Goal: Task Accomplishment & Management: Manage account settings

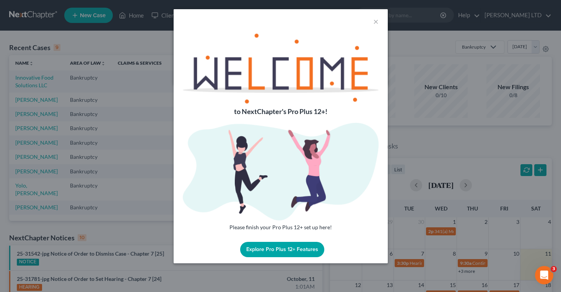
click at [285, 251] on button "Explore Pro Plus 12+ Features" at bounding box center [282, 249] width 84 height 15
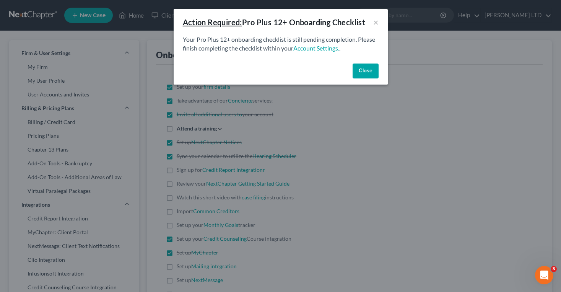
click at [362, 66] on button "Close" at bounding box center [366, 71] width 26 height 15
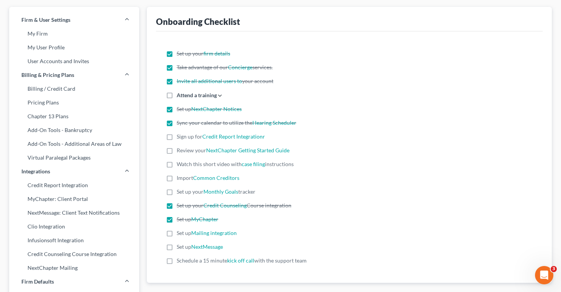
scroll to position [35, 0]
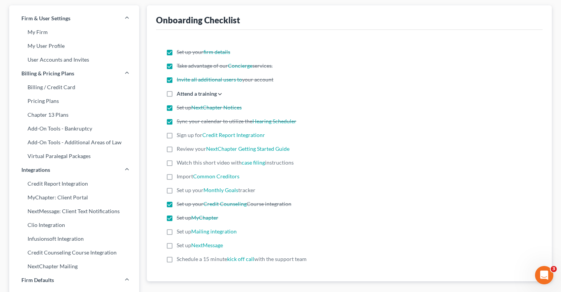
click at [177, 136] on label "Sign up for Credit Report Integrationr" at bounding box center [221, 135] width 88 height 8
click at [180, 136] on input "Sign up for Credit Report Integrationr" at bounding box center [182, 133] width 5 height 5
click at [177, 136] on label "Sign up for Credit Report Integrationr" at bounding box center [221, 135] width 88 height 8
click at [180, 136] on input "Sign up for Credit Report Integrationr" at bounding box center [182, 133] width 5 height 5
checkbox input "false"
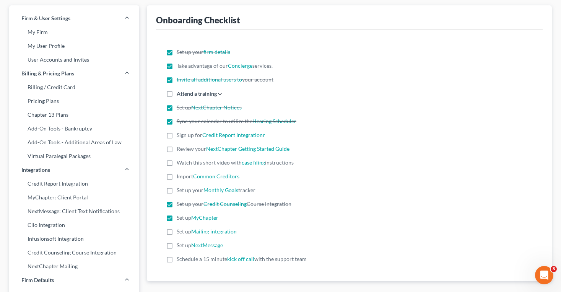
click at [177, 148] on label "Review your NextChapter Getting Started Guide" at bounding box center [233, 149] width 113 height 8
click at [180, 148] on input "Review your NextChapter Getting Started Guide" at bounding box center [182, 147] width 5 height 5
checkbox input "true"
click at [177, 161] on label "Watch this short video with case filing instructions" at bounding box center [235, 163] width 117 height 8
click at [180, 161] on input "Watch this short video with case filing instructions" at bounding box center [182, 161] width 5 height 5
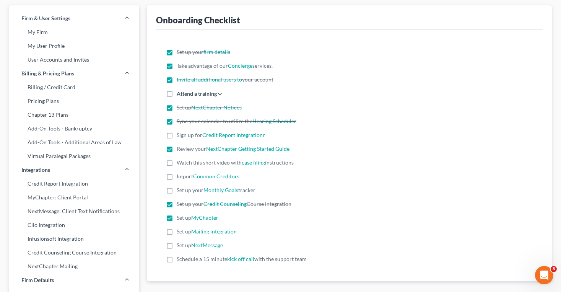
checkbox input "true"
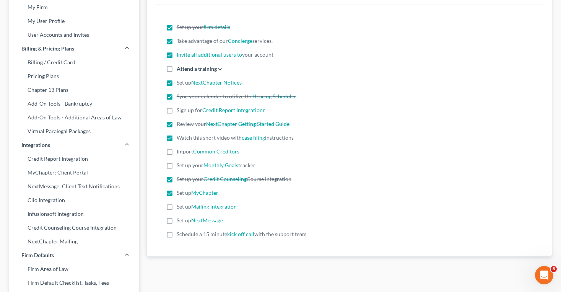
scroll to position [60, 0]
click at [177, 206] on label "Set up Mailing integration" at bounding box center [207, 206] width 60 height 8
click at [180, 206] on input "Set up Mailing integration" at bounding box center [182, 204] width 5 height 5
checkbox input "true"
click at [177, 218] on label "Set up NextMessage" at bounding box center [200, 220] width 46 height 8
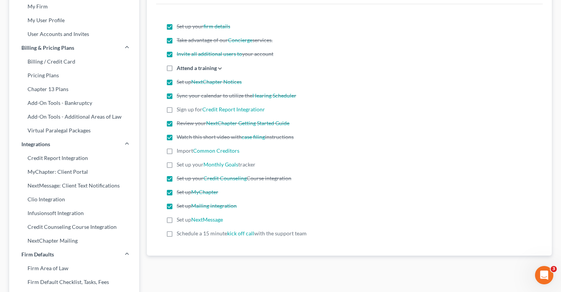
click at [180, 218] on input "Set up NextMessage" at bounding box center [182, 218] width 5 height 5
checkbox input "true"
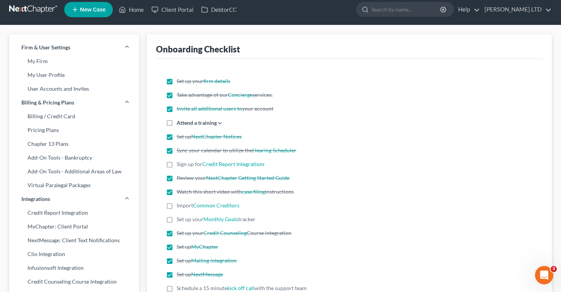
scroll to position [0, 0]
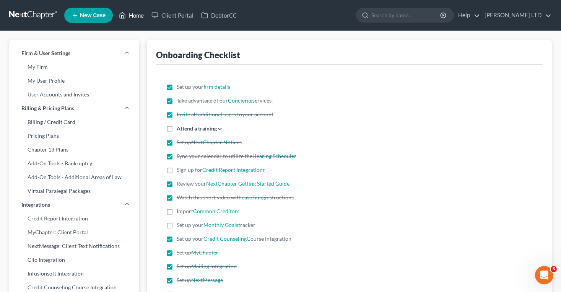
click at [133, 15] on link "Home" at bounding box center [131, 15] width 33 height 14
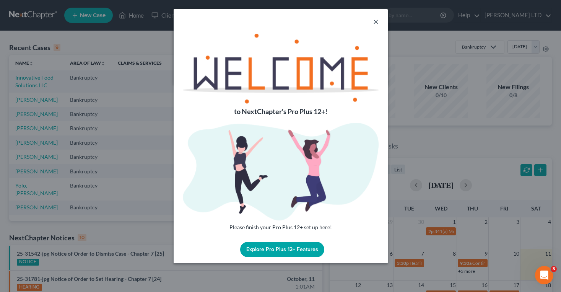
click at [377, 20] on button "×" at bounding box center [375, 21] width 5 height 9
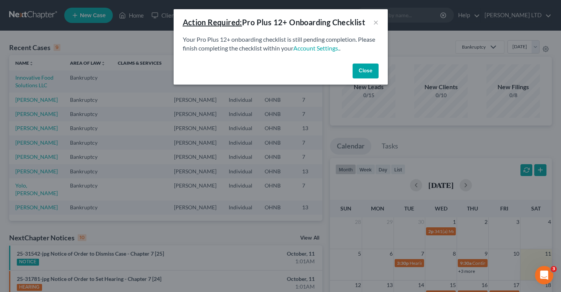
click at [364, 67] on button "Close" at bounding box center [366, 71] width 26 height 15
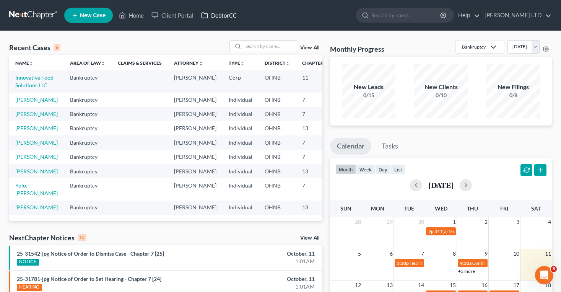
click at [220, 16] on link "DebtorCC" at bounding box center [218, 15] width 43 height 14
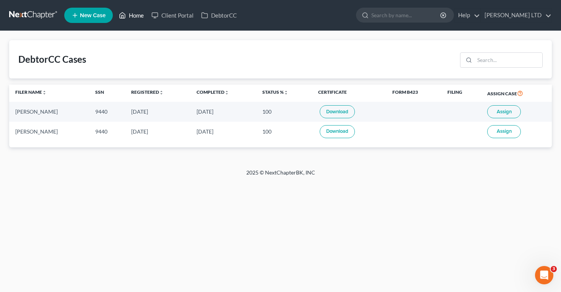
click at [128, 18] on link "Home" at bounding box center [131, 15] width 33 height 14
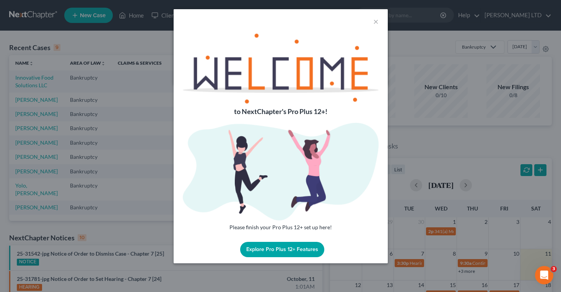
click at [380, 20] on div "×" at bounding box center [281, 21] width 214 height 24
click at [377, 21] on button "×" at bounding box center [375, 21] width 5 height 9
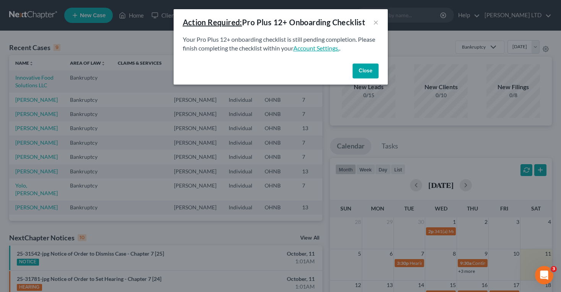
click at [315, 49] on link "Account Settings." at bounding box center [317, 47] width 46 height 7
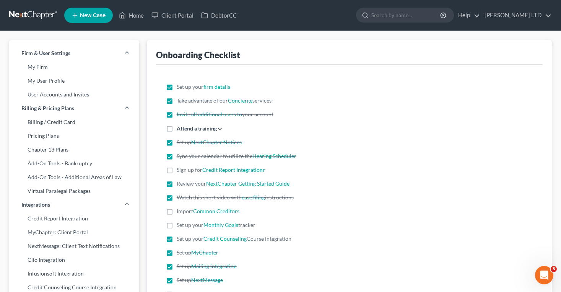
click at [219, 129] on icon at bounding box center [220, 129] width 6 height 6
click at [185, 129] on input "Attend a training Register for the next live training on July 10, 2020 View a r…" at bounding box center [182, 126] width 5 height 5
checkbox input "true"
click at [213, 129] on label "Attend a training" at bounding box center [197, 128] width 40 height 8
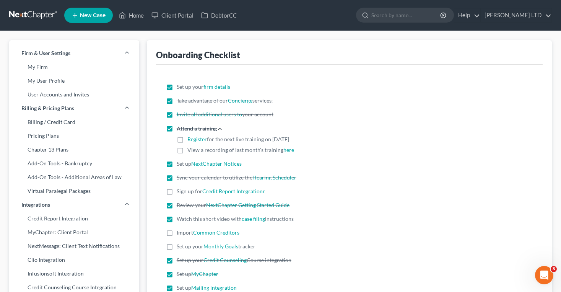
click at [188, 150] on label "View a recording of last month's training here" at bounding box center [241, 150] width 107 height 8
click at [191, 150] on input "Attend a training Register for the next live training on July 10, 2020 View a r…" at bounding box center [193, 148] width 5 height 5
checkbox input "true"
click at [285, 150] on link "here" at bounding box center [289, 150] width 11 height 7
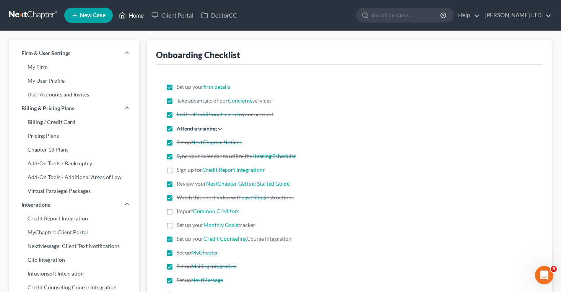
click at [135, 13] on link "Home" at bounding box center [131, 15] width 33 height 14
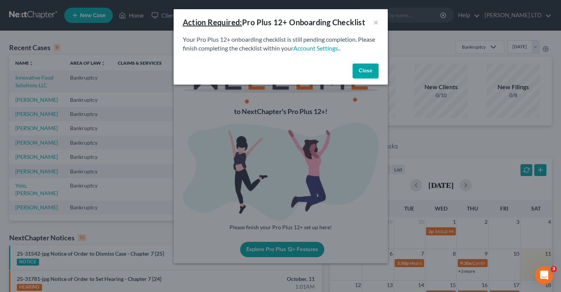
click at [366, 69] on button "Close" at bounding box center [366, 71] width 26 height 15
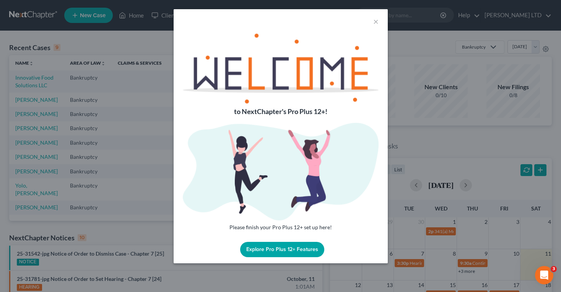
click at [292, 248] on button "Explore Pro Plus 12+ Features" at bounding box center [282, 249] width 84 height 15
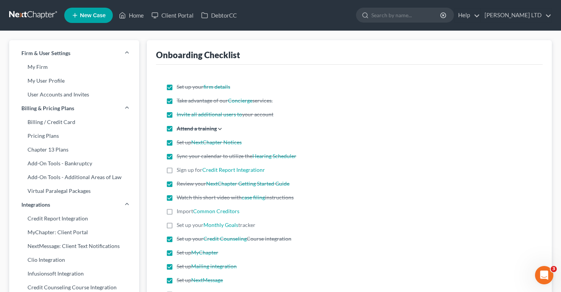
click at [177, 172] on label "Sign up for Credit Report Integrationr" at bounding box center [221, 170] width 88 height 8
click at [180, 171] on input "Sign up for Credit Report Integrationr" at bounding box center [182, 168] width 5 height 5
checkbox input "true"
click at [177, 209] on label "Import Common Creditors" at bounding box center [208, 211] width 63 height 8
click at [180, 209] on input "Import Common Creditors" at bounding box center [182, 209] width 5 height 5
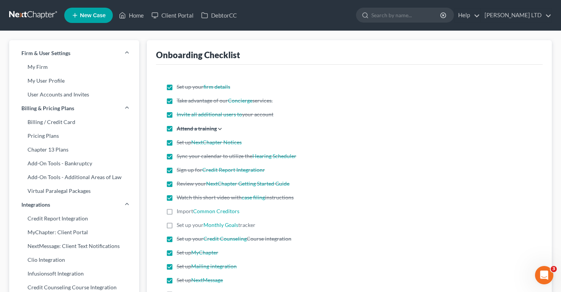
checkbox input "true"
click at [177, 225] on label "Set up your Monthly Goals tracker" at bounding box center [216, 225] width 79 height 8
click at [180, 225] on input "Set up your Monthly Goals tracker" at bounding box center [182, 223] width 5 height 5
checkbox input "true"
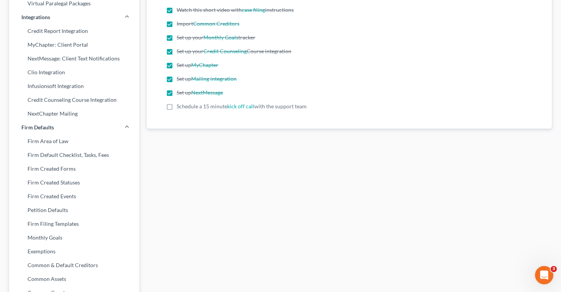
scroll to position [197, 0]
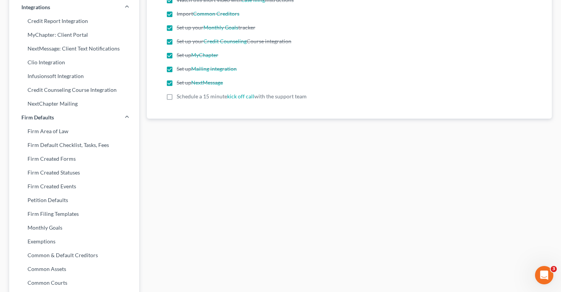
click at [177, 98] on label "Schedule a 15 minute kick off call with the support team" at bounding box center [242, 97] width 130 height 8
click at [180, 98] on input "Schedule a 15 minute kick off call with the support team" at bounding box center [182, 95] width 5 height 5
checkbox input "true"
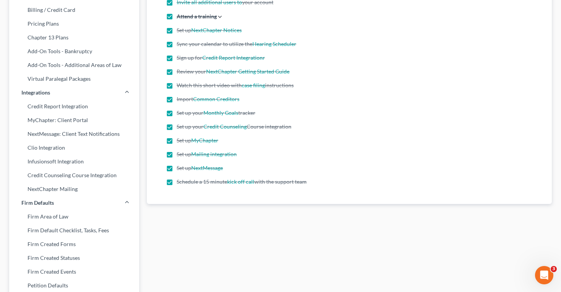
scroll to position [0, 0]
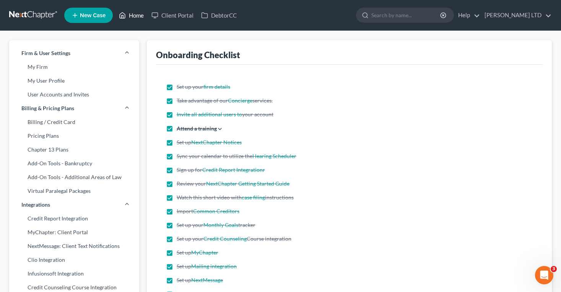
click at [134, 14] on link "Home" at bounding box center [131, 15] width 33 height 14
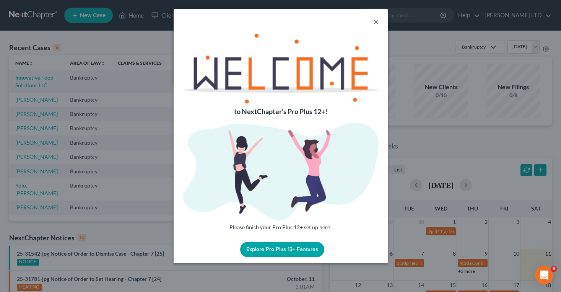
click at [377, 21] on button "×" at bounding box center [375, 21] width 5 height 9
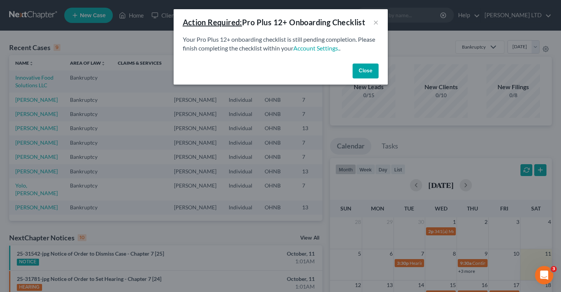
click at [369, 67] on button "Close" at bounding box center [366, 71] width 26 height 15
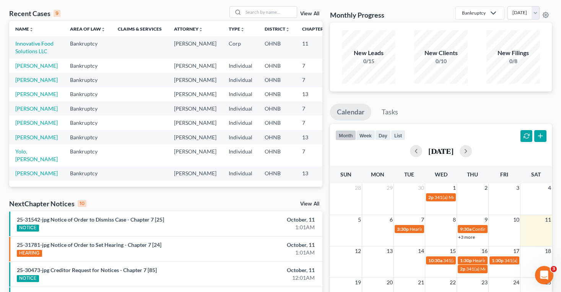
scroll to position [8, 0]
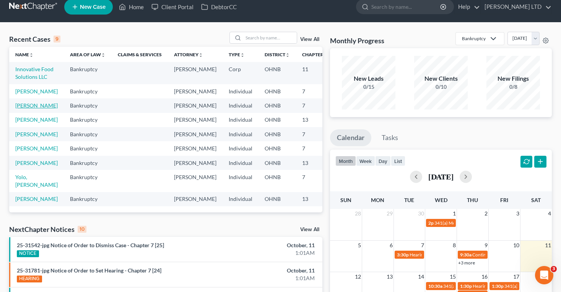
click at [21, 102] on link "[PERSON_NAME]" at bounding box center [36, 105] width 42 height 7
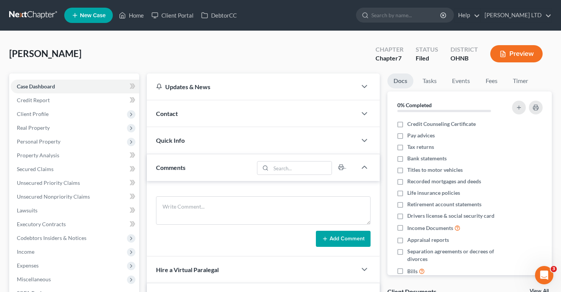
click at [33, 13] on link at bounding box center [33, 15] width 49 height 14
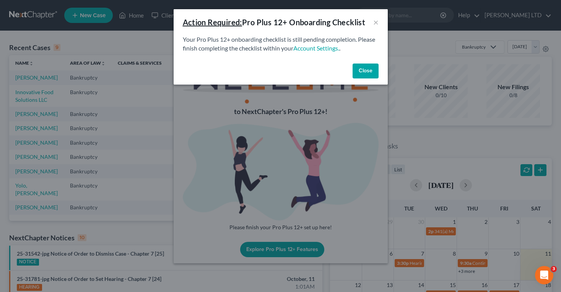
click at [368, 67] on button "Close" at bounding box center [366, 71] width 26 height 15
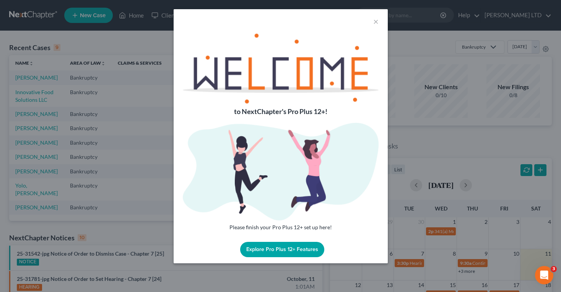
click at [379, 21] on div "×" at bounding box center [281, 21] width 214 height 24
click at [377, 21] on button "×" at bounding box center [375, 21] width 5 height 9
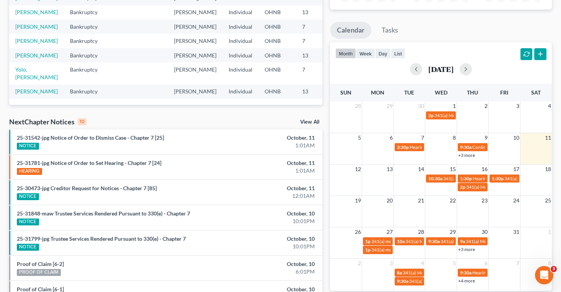
scroll to position [97, 0]
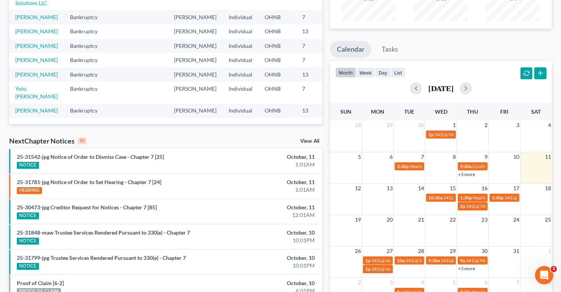
click at [315, 144] on link "View All" at bounding box center [309, 141] width 19 height 5
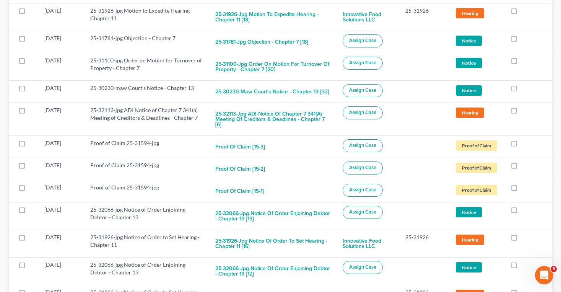
scroll to position [2565, 0]
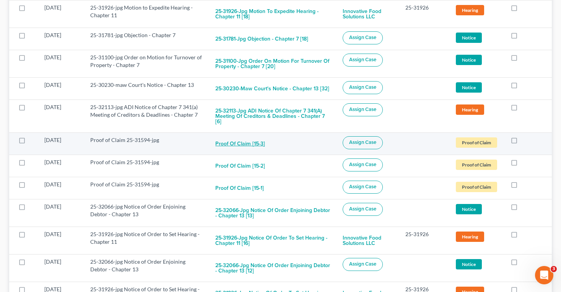
click at [235, 136] on button "Proof of Claim [15-3]" at bounding box center [240, 143] width 50 height 15
checkbox input "true"
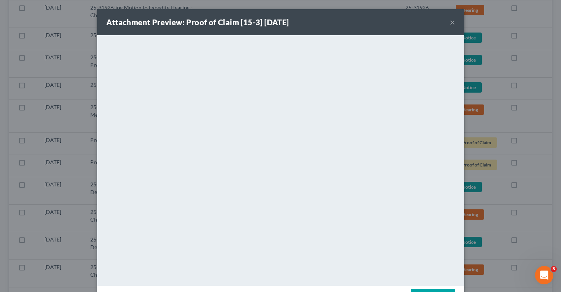
click at [450, 24] on button "×" at bounding box center [452, 22] width 5 height 9
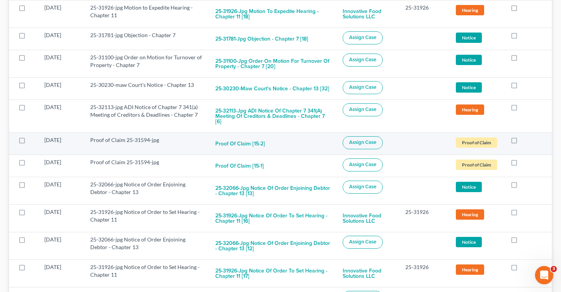
click at [372, 139] on span "Assign Case" at bounding box center [362, 142] width 27 height 6
checkbox input "true"
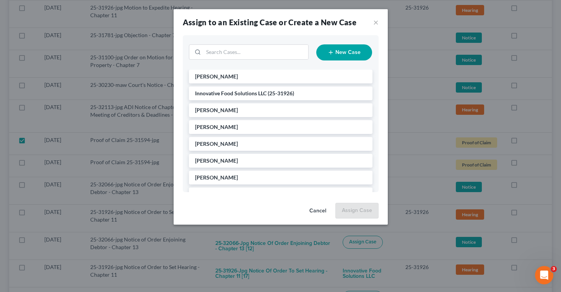
click at [337, 56] on button "New Case" at bounding box center [344, 52] width 56 height 16
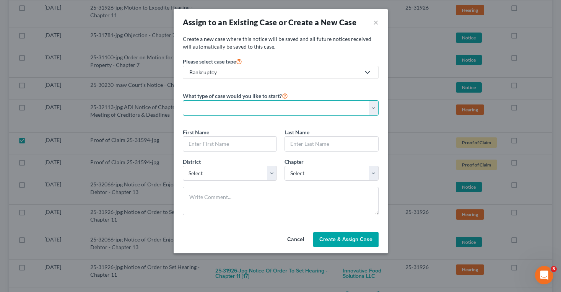
click at [286, 108] on select "Personal Business" at bounding box center [281, 107] width 196 height 15
select select "0"
click at [183, 100] on select "Personal Business" at bounding box center [281, 107] width 196 height 15
click at [258, 139] on input "text" at bounding box center [229, 144] width 93 height 15
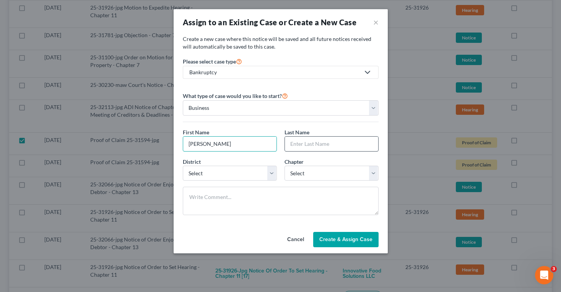
type input "Chrissy"
click at [319, 143] on input "text" at bounding box center [331, 144] width 93 height 15
type input "Vanatta"
click at [322, 170] on select "Select 7 11 12 13" at bounding box center [332, 173] width 94 height 15
select select "3"
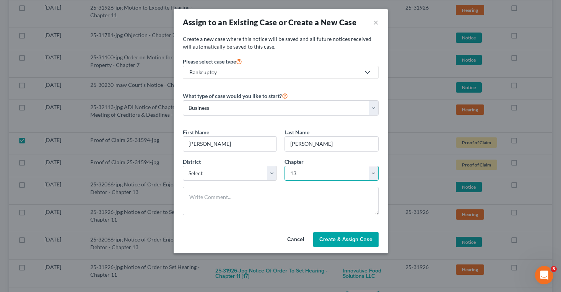
click at [285, 166] on select "Select 7 11 12 13" at bounding box center [332, 173] width 94 height 15
click at [331, 241] on span "Create & Assign Case" at bounding box center [346, 239] width 53 height 7
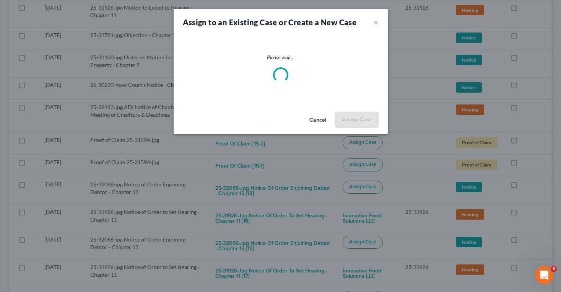
checkbox input "false"
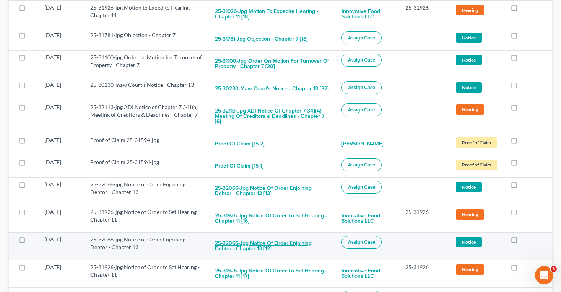
click at [302, 236] on button "25-32066-jpg Notice of Order Enjoining Debtor - Chapter 13 [12]" at bounding box center [272, 246] width 114 height 21
checkbox input "true"
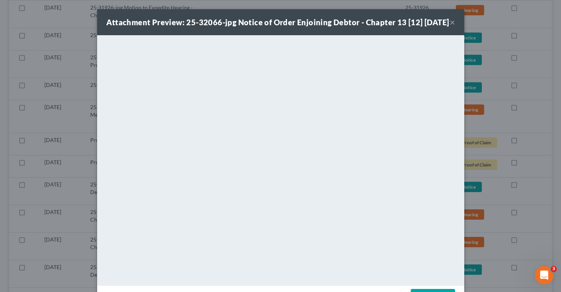
click at [452, 27] on button "×" at bounding box center [452, 22] width 5 height 9
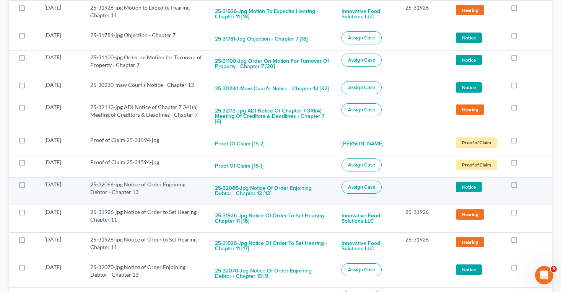
click at [352, 181] on button "Assign Case" at bounding box center [362, 187] width 40 height 13
checkbox input "true"
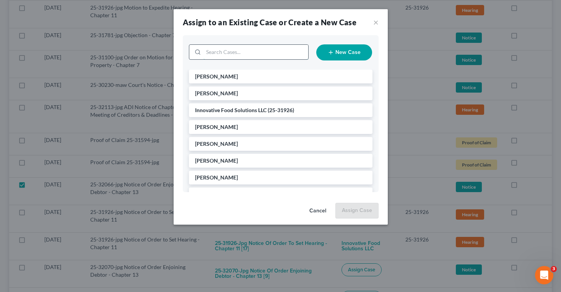
click at [224, 52] on input "search" at bounding box center [256, 52] width 105 height 15
type input "Wendy Ellis"
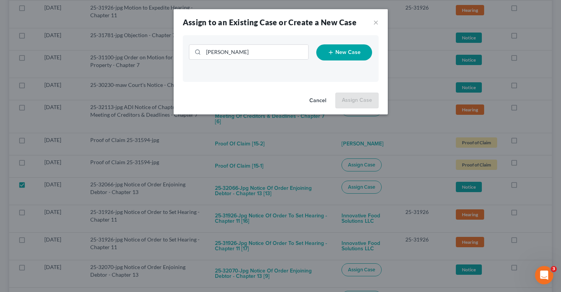
click at [325, 53] on button "New Case" at bounding box center [344, 52] width 56 height 16
select select "61"
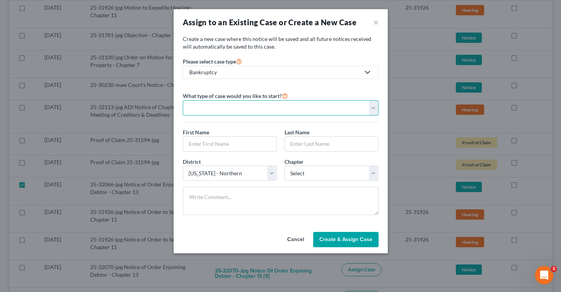
click at [274, 108] on select "Personal Business" at bounding box center [281, 107] width 196 height 15
select select "0"
click at [183, 100] on select "Personal Business" at bounding box center [281, 107] width 196 height 15
click at [253, 140] on input "text" at bounding box center [229, 144] width 93 height 15
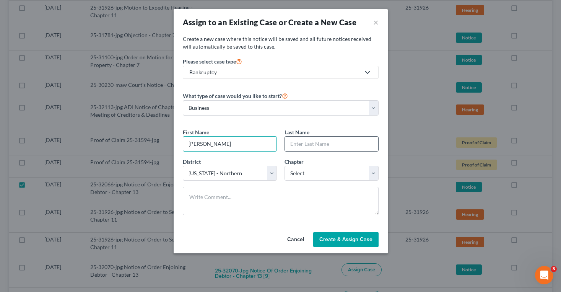
type input "Wendy"
click at [296, 148] on input "text" at bounding box center [331, 144] width 93 height 15
type input "Ellis"
click at [310, 175] on select "Select 7 11 12 13" at bounding box center [332, 173] width 94 height 15
select select "3"
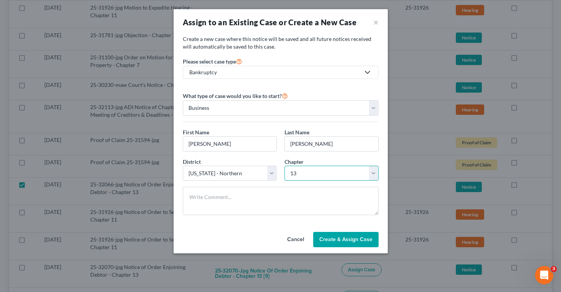
click at [285, 166] on select "Select 7 11 12 13" at bounding box center [332, 173] width 94 height 15
click at [328, 241] on span "Create & Assign Case" at bounding box center [346, 239] width 53 height 7
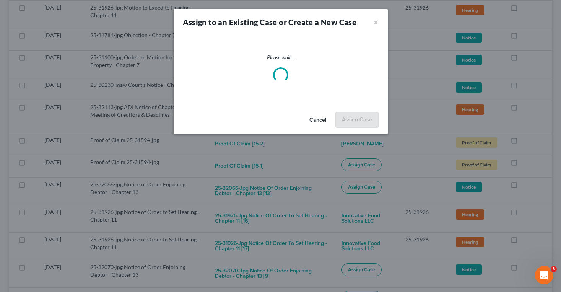
checkbox input "false"
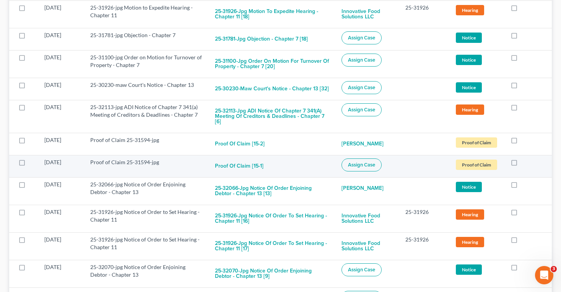
click at [351, 162] on span "Assign Case" at bounding box center [361, 165] width 27 height 6
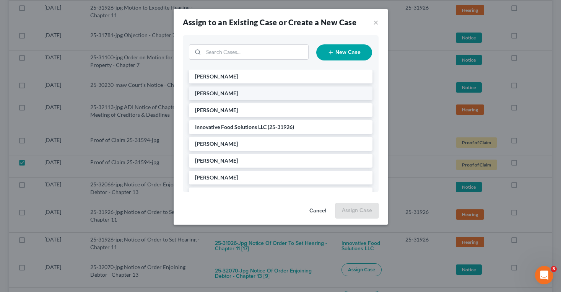
click at [308, 96] on li "[PERSON_NAME]" at bounding box center [281, 93] width 184 height 14
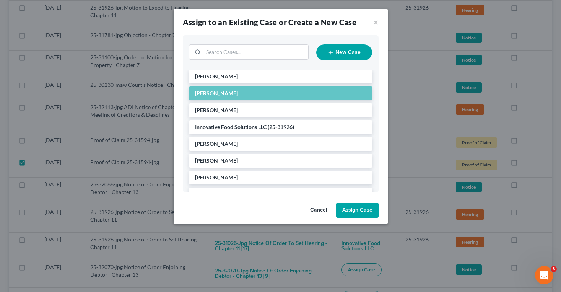
click at [362, 208] on button "Assign Case" at bounding box center [357, 210] width 42 height 15
checkbox input "false"
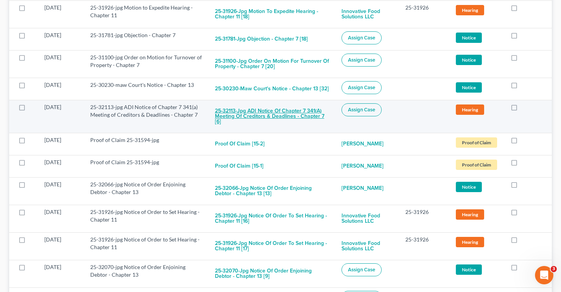
click at [304, 103] on button "25-32113-jpg ADI Notice of Chapter 7 341(a) Meeting of Creditors & Deadlines - …" at bounding box center [272, 116] width 114 height 26
checkbox input "true"
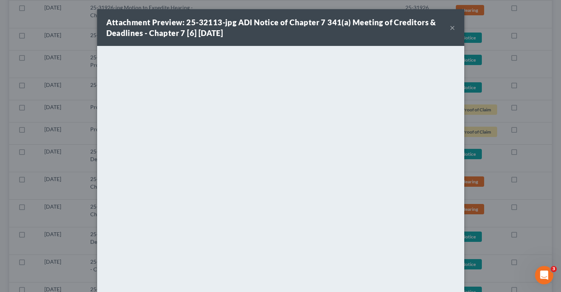
click at [453, 30] on button "×" at bounding box center [452, 27] width 5 height 9
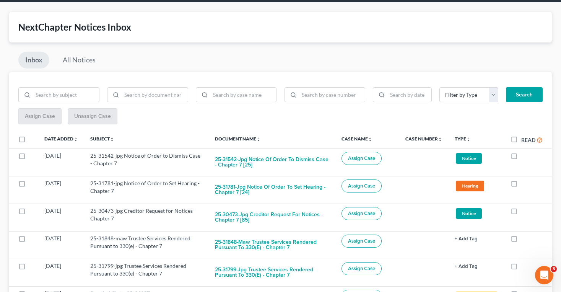
scroll to position [28, 0]
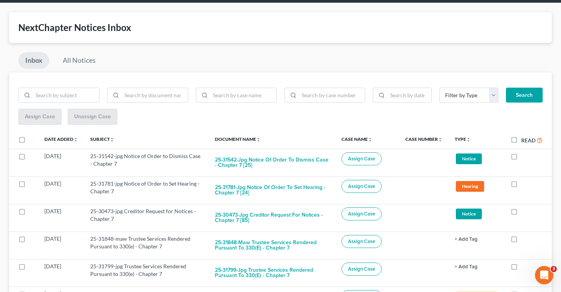
click at [29, 142] on label at bounding box center [29, 142] width 0 height 0
click at [32, 139] on input "checkbox" at bounding box center [34, 138] width 5 height 5
checkbox input "true"
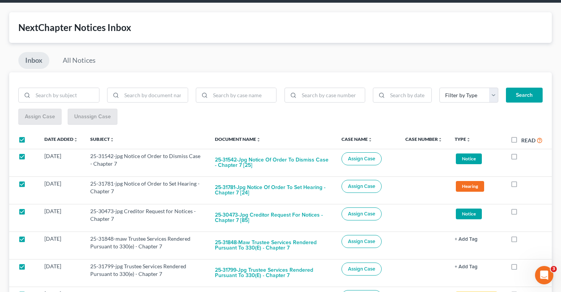
checkbox input "true"
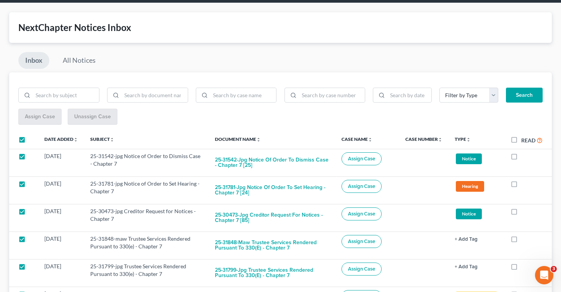
checkbox input "true"
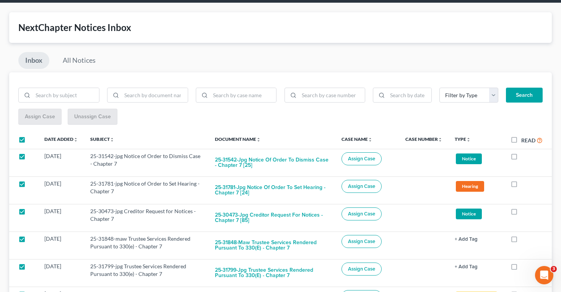
checkbox input "true"
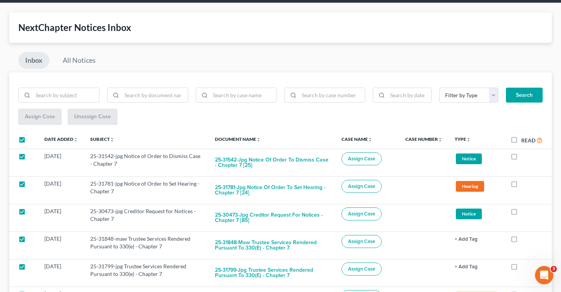
checkbox input "true"
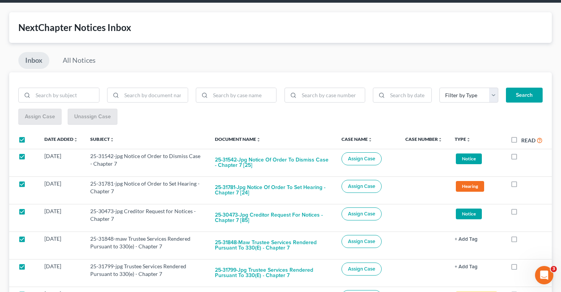
checkbox input "true"
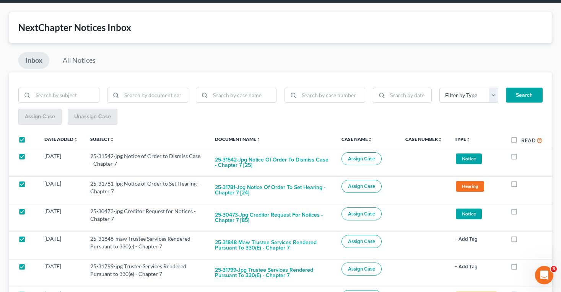
checkbox input "true"
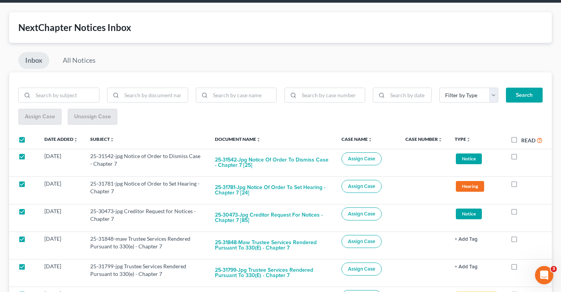
checkbox input "true"
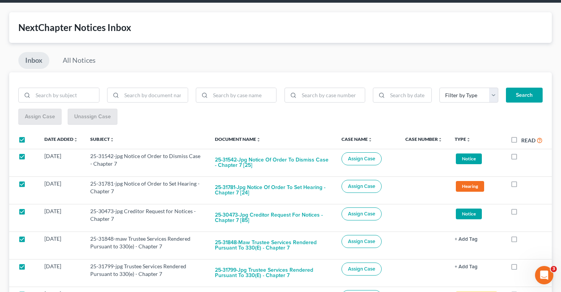
checkbox input "true"
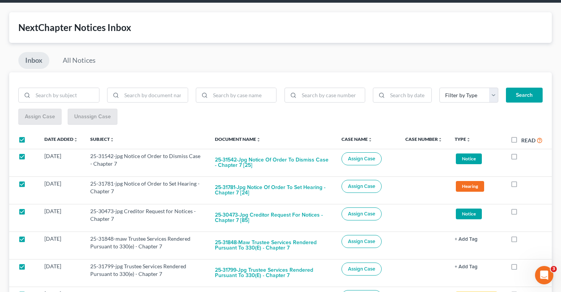
checkbox input "true"
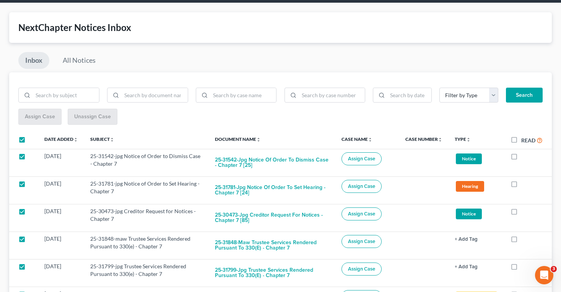
checkbox input "true"
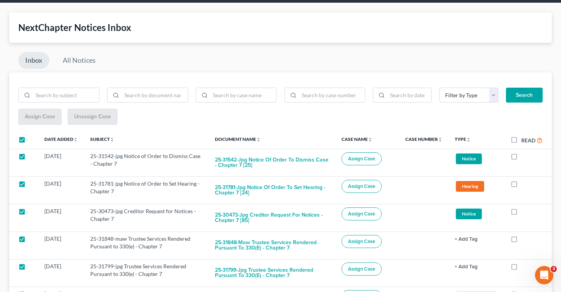
checkbox input "true"
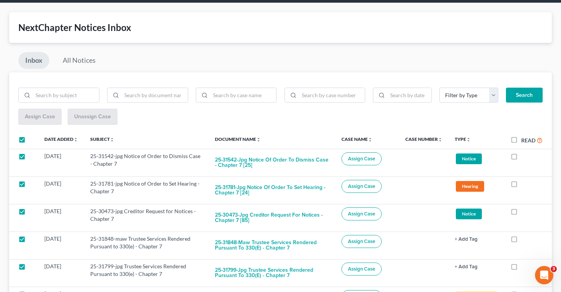
checkbox input "true"
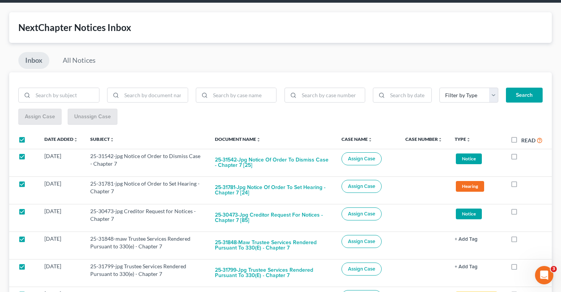
checkbox input "true"
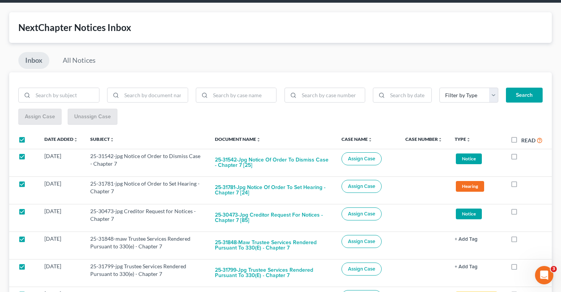
checkbox input "true"
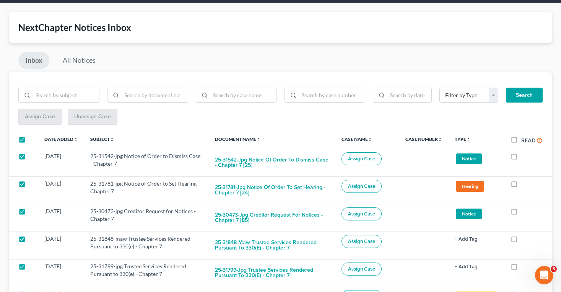
checkbox input "true"
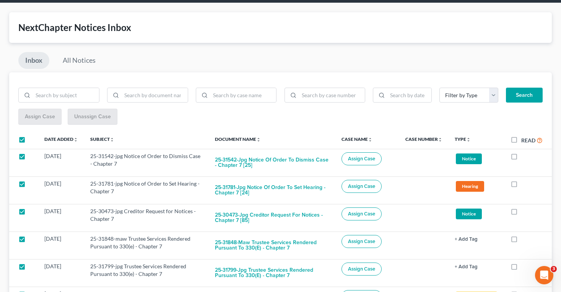
checkbox input "true"
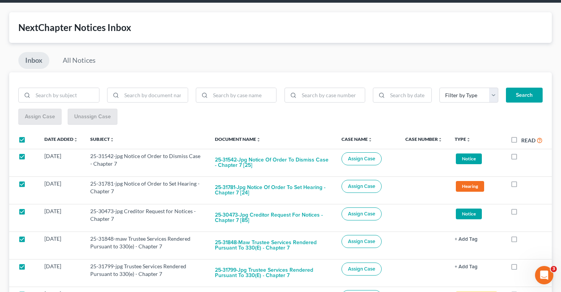
checkbox input "true"
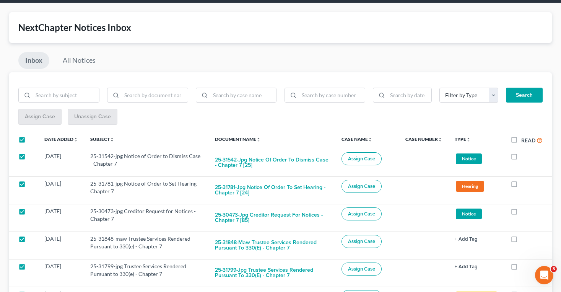
checkbox input "true"
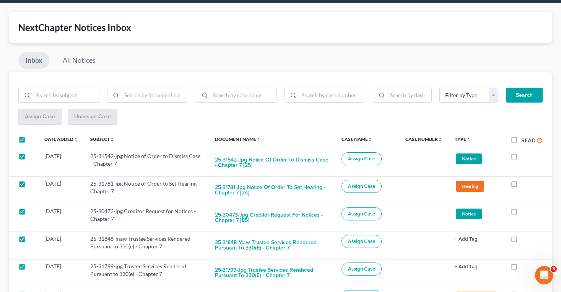
checkbox input "true"
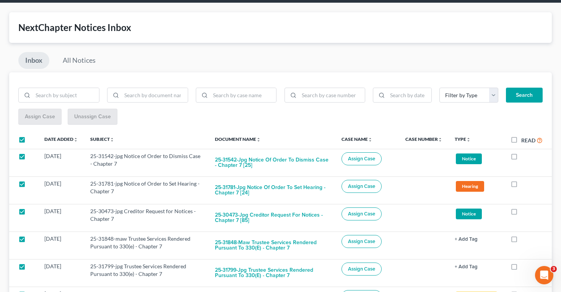
checkbox input "true"
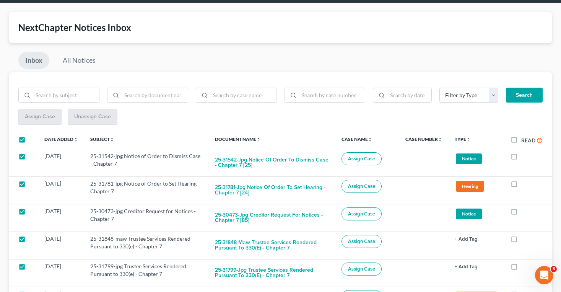
checkbox input "true"
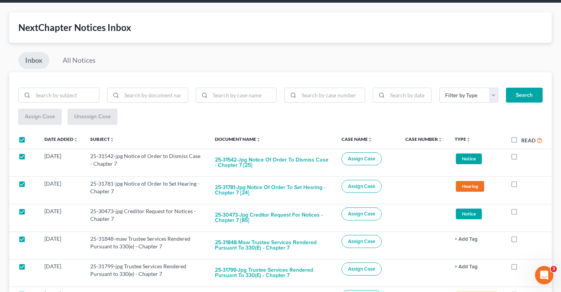
checkbox input "true"
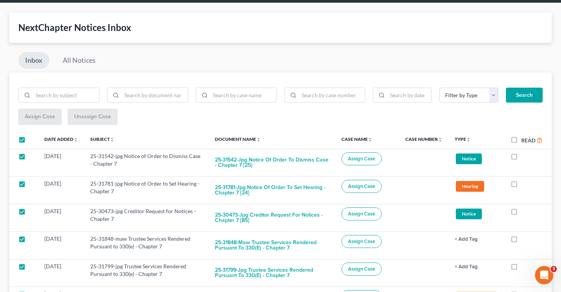
checkbox input "true"
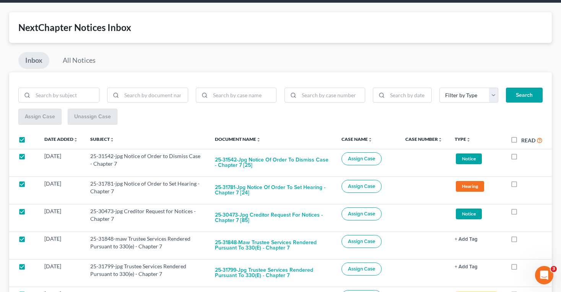
checkbox input "true"
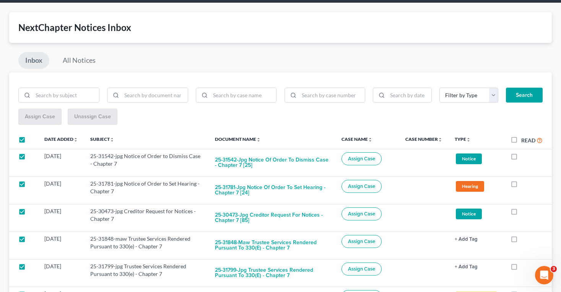
checkbox input "true"
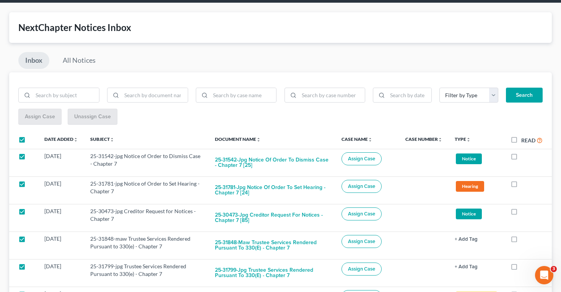
checkbox input "true"
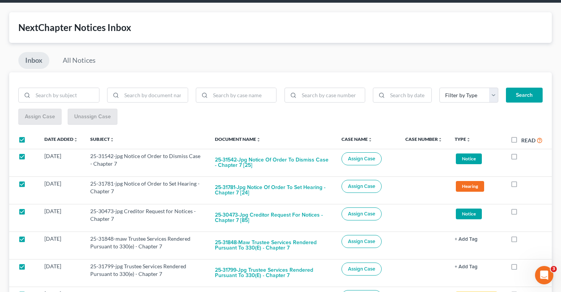
checkbox input "true"
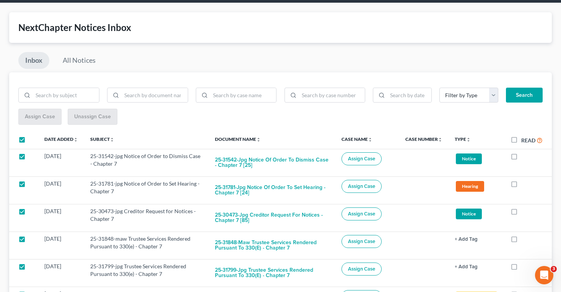
checkbox input "true"
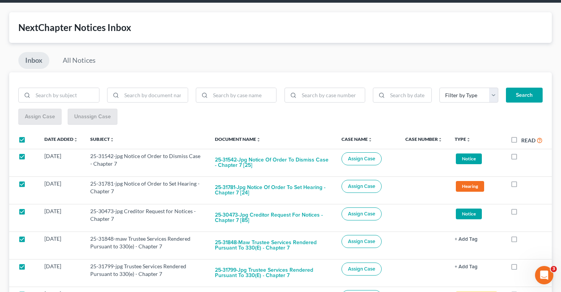
checkbox input "true"
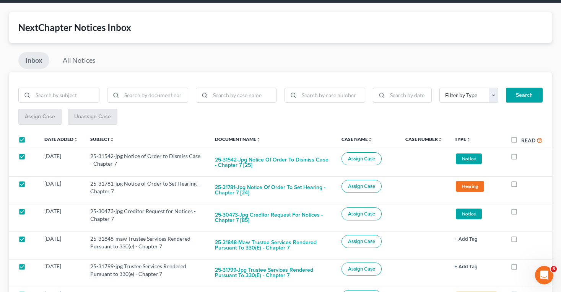
checkbox input "true"
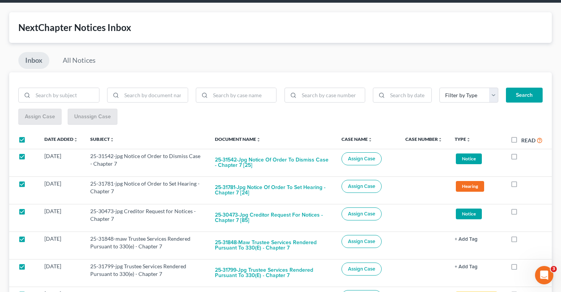
checkbox input "true"
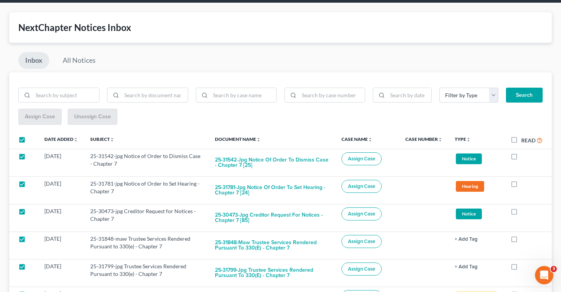
checkbox input "true"
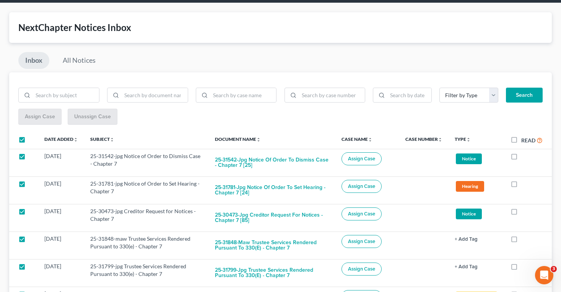
checkbox input "true"
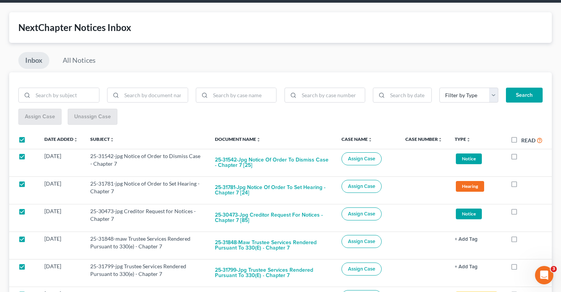
checkbox input "true"
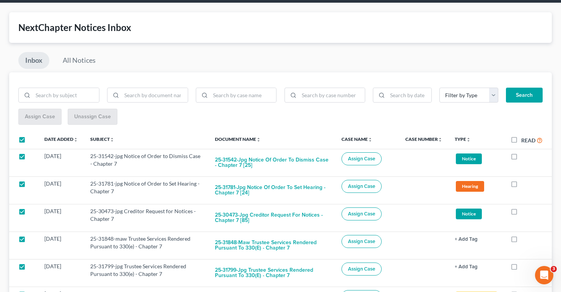
checkbox input "true"
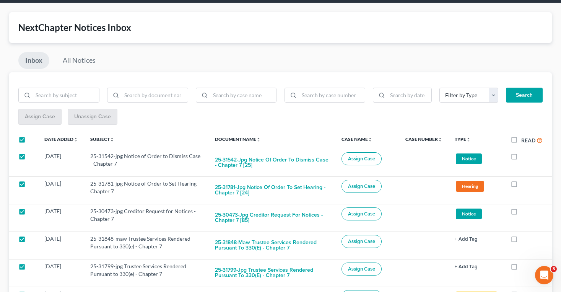
checkbox input "true"
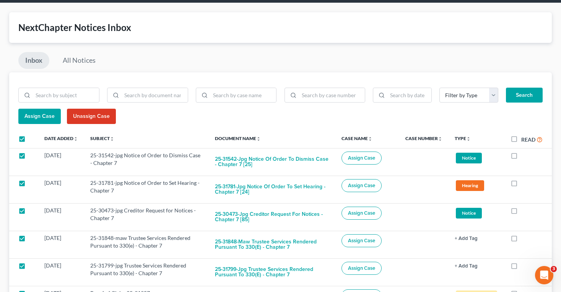
click at [29, 141] on label at bounding box center [29, 141] width 0 height 0
click at [32, 139] on input "checkbox" at bounding box center [34, 137] width 5 height 5
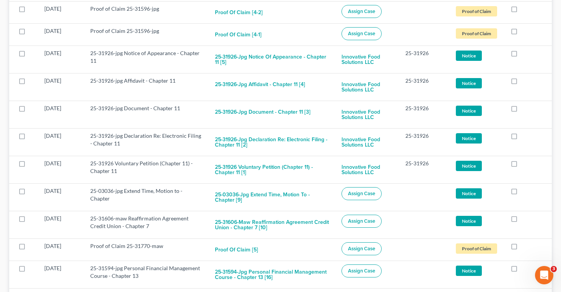
scroll to position [10171, 0]
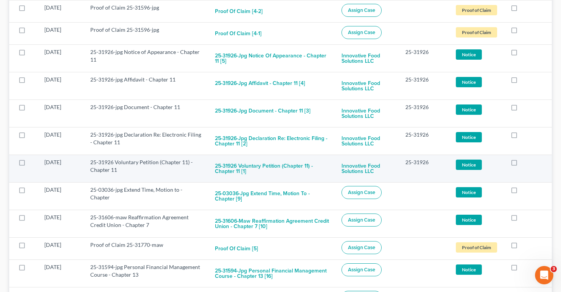
click at [29, 164] on label at bounding box center [29, 164] width 0 height 0
click at [32, 158] on input "checkbox" at bounding box center [34, 160] width 5 height 5
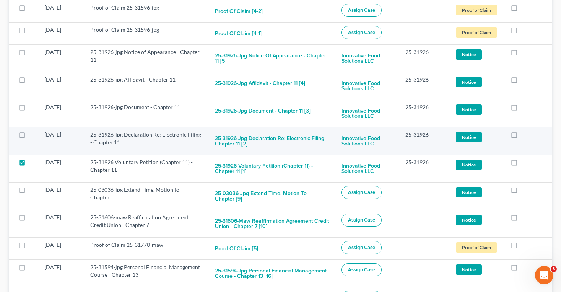
click at [29, 137] on label at bounding box center [29, 137] width 0 height 0
click at [32, 131] on input "checkbox" at bounding box center [34, 133] width 5 height 5
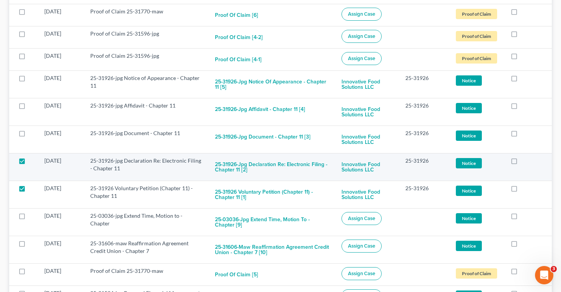
scroll to position [10143, 0]
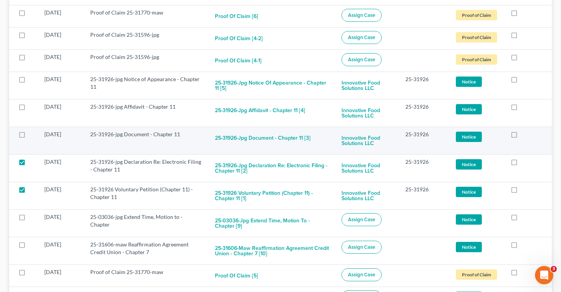
click at [29, 136] on label at bounding box center [29, 136] width 0 height 0
click at [32, 130] on input "checkbox" at bounding box center [34, 132] width 5 height 5
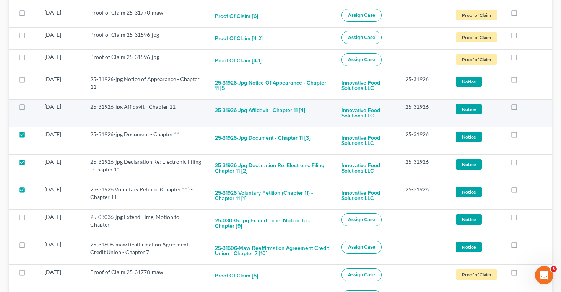
click at [29, 109] on label at bounding box center [29, 109] width 0 height 0
click at [32, 103] on input "checkbox" at bounding box center [34, 105] width 5 height 5
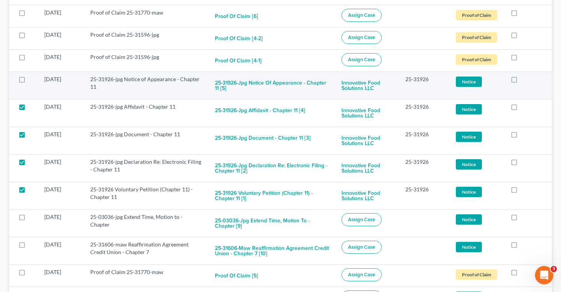
click at [29, 81] on label at bounding box center [29, 81] width 0 height 0
click at [32, 75] on input "checkbox" at bounding box center [34, 77] width 5 height 5
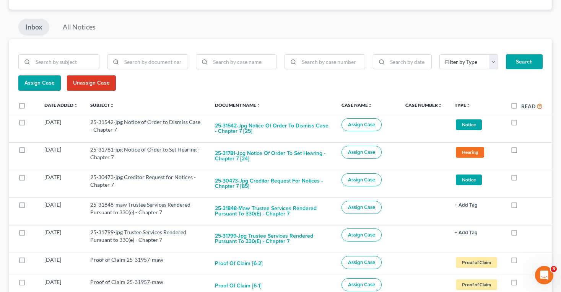
scroll to position [0, 0]
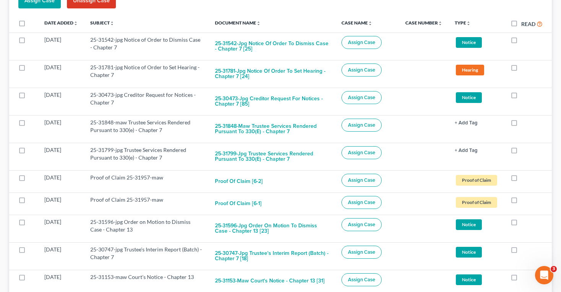
scroll to position [148, 0]
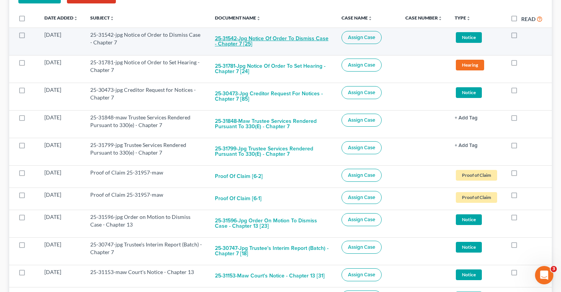
click at [247, 44] on button "25-31542-jpg Notice of Order to Dismiss Case - Chapter 7 [25]" at bounding box center [272, 41] width 114 height 21
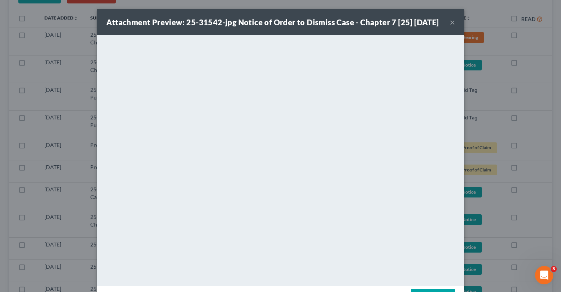
click at [452, 26] on button "×" at bounding box center [452, 22] width 5 height 9
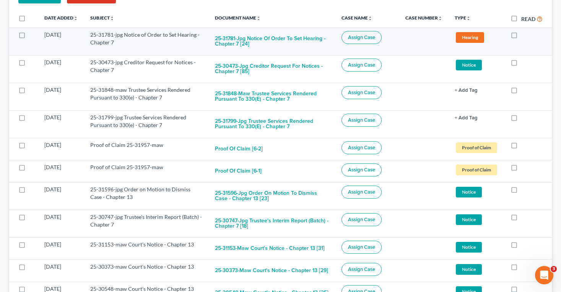
click at [357, 36] on span "Assign Case" at bounding box center [361, 37] width 27 height 6
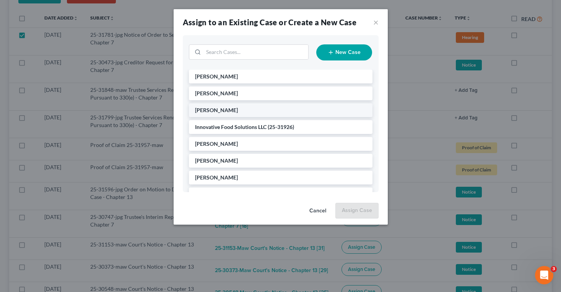
click at [250, 109] on li "[PERSON_NAME]" at bounding box center [281, 110] width 184 height 14
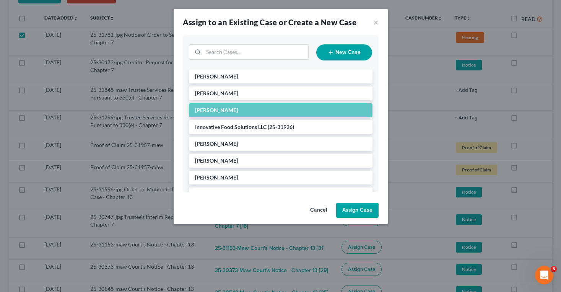
click at [354, 210] on button "Assign Case" at bounding box center [357, 210] width 42 height 15
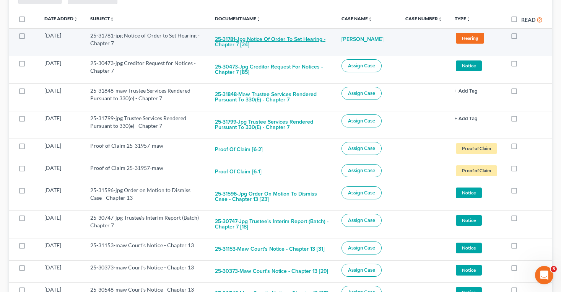
click at [215, 40] on button "25-31781-jpg Notice of Order to Set Hearing - Chapter 7 [24]" at bounding box center [272, 42] width 114 height 21
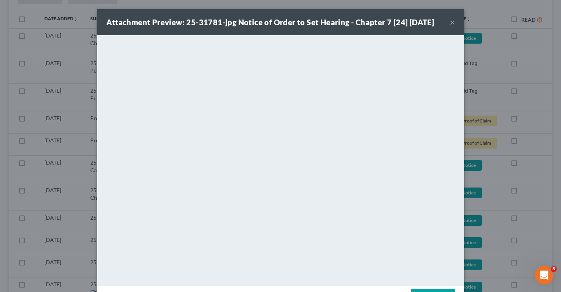
click at [453, 24] on button "×" at bounding box center [452, 22] width 5 height 9
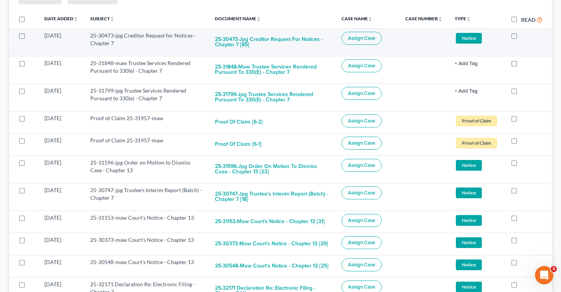
click at [359, 39] on span "Assign Case" at bounding box center [361, 38] width 27 height 6
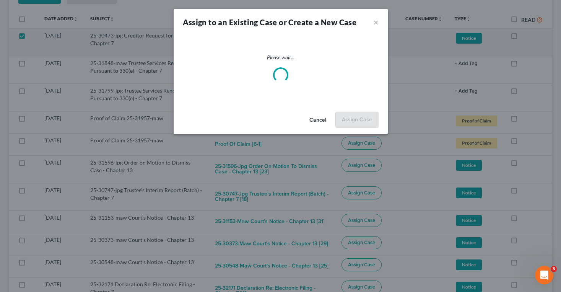
scroll to position [149, 0]
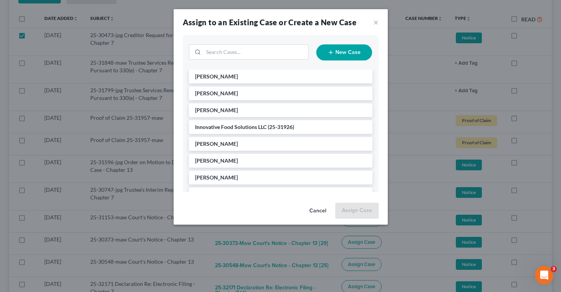
click at [338, 49] on button "New Case" at bounding box center [344, 52] width 56 height 16
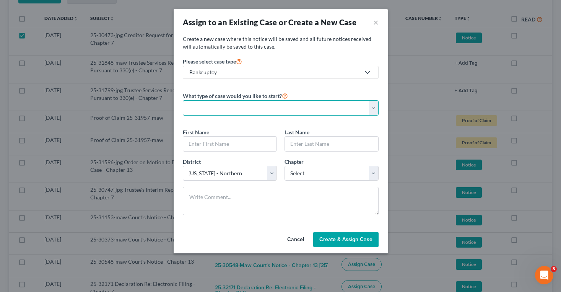
click at [288, 107] on select "Personal Business" at bounding box center [281, 107] width 196 height 15
click at [183, 100] on select "Personal Business" at bounding box center [281, 107] width 196 height 15
click at [255, 140] on input "text" at bounding box center [229, 144] width 93 height 15
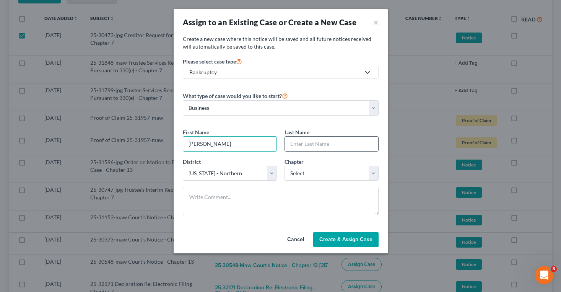
click at [324, 144] on input "text" at bounding box center [331, 144] width 93 height 15
click at [331, 171] on select "Select 7 11 12 13" at bounding box center [332, 173] width 94 height 15
click at [285, 166] on select "Select 7 11 12 13" at bounding box center [332, 173] width 94 height 15
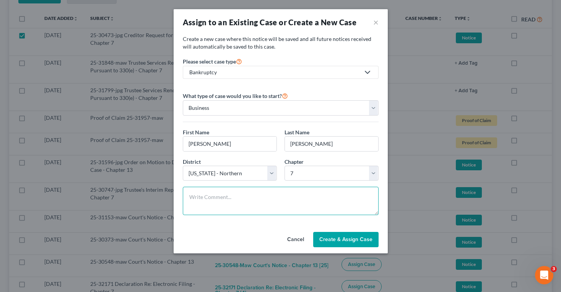
click at [316, 204] on textarea at bounding box center [281, 201] width 196 height 28
click at [346, 237] on span "Create & Assign Case" at bounding box center [346, 239] width 53 height 7
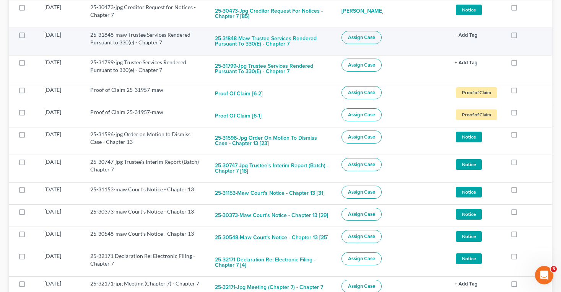
scroll to position [179, 0]
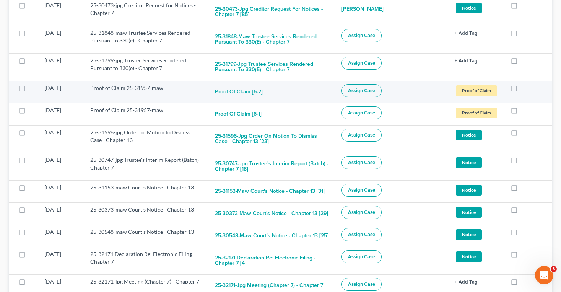
click at [235, 90] on button "Proof of Claim [6-2]" at bounding box center [239, 91] width 48 height 15
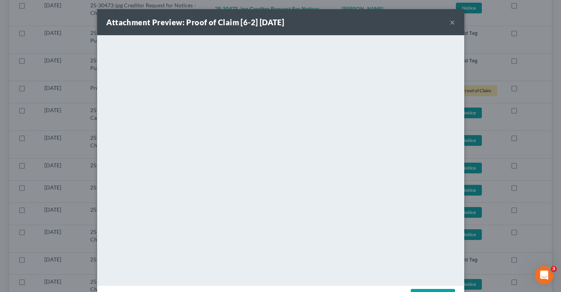
click at [452, 22] on button "×" at bounding box center [452, 22] width 5 height 9
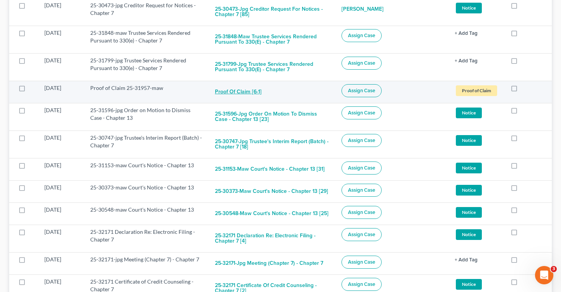
click at [249, 93] on button "Proof of Claim [6-1]" at bounding box center [238, 91] width 47 height 15
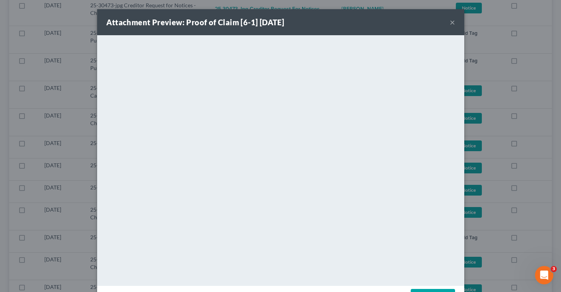
click at [452, 21] on button "×" at bounding box center [452, 22] width 5 height 9
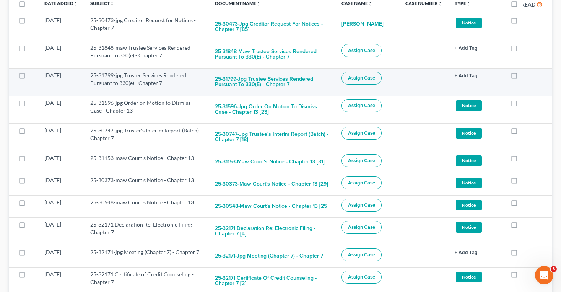
scroll to position [0, 0]
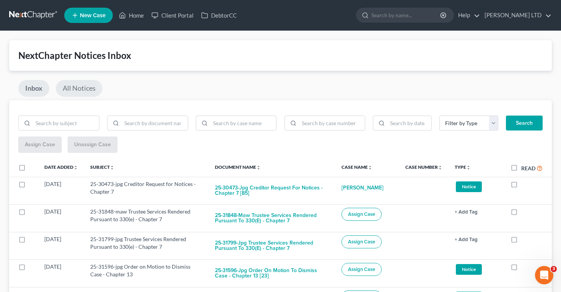
click at [86, 90] on link "All Notices" at bounding box center [79, 88] width 47 height 17
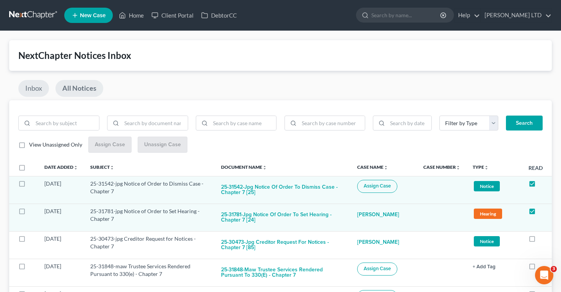
click at [40, 90] on link "Inbox" at bounding box center [33, 88] width 31 height 17
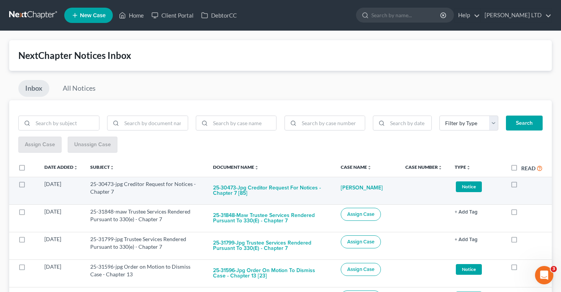
click at [522, 186] on label at bounding box center [522, 186] width 0 height 0
click at [525, 184] on input "checkbox" at bounding box center [527, 182] width 5 height 5
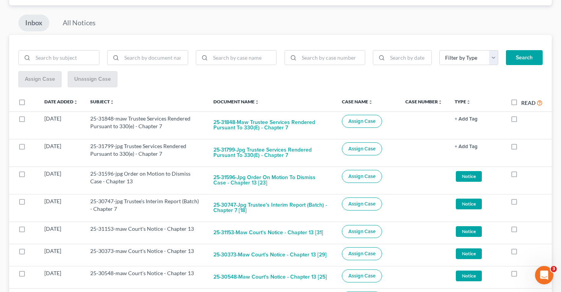
scroll to position [69, 0]
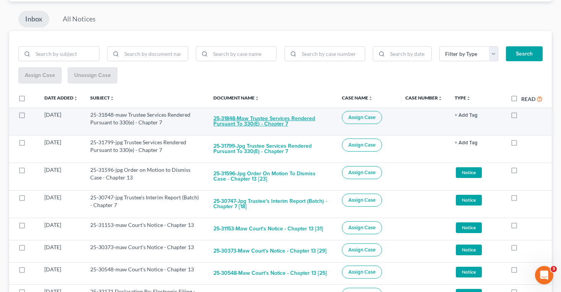
click at [245, 123] on button "25-31848-maw Trustee Services Rendered Pursuant to 330(e) - Chapter 7" at bounding box center [272, 121] width 116 height 21
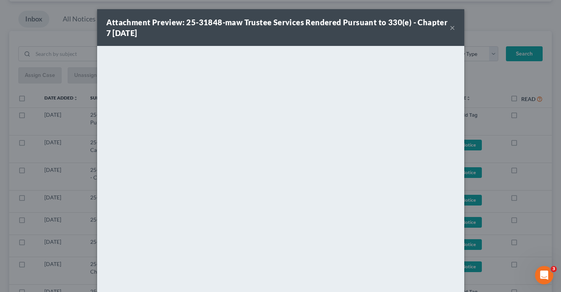
click at [452, 28] on button "×" at bounding box center [452, 27] width 5 height 9
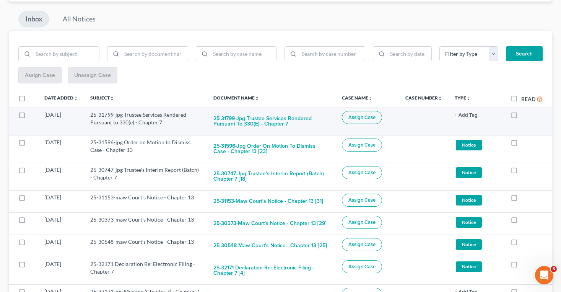
click at [344, 117] on button "Assign Case" at bounding box center [362, 117] width 40 height 13
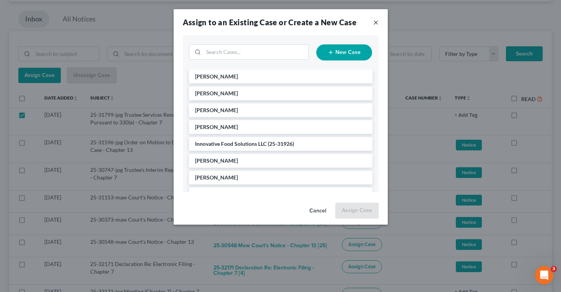
click at [377, 23] on button "×" at bounding box center [375, 22] width 5 height 9
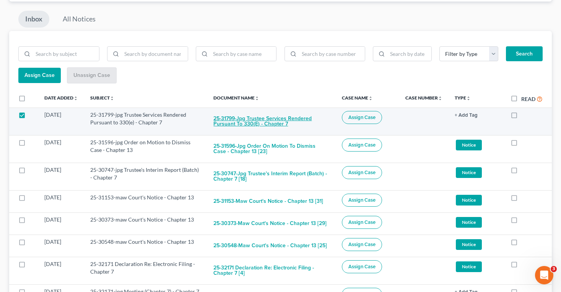
click at [285, 126] on button "25-31799-jpg Trustee Services Rendered Pursuant to 330(e) - Chapter 7" at bounding box center [272, 121] width 116 height 21
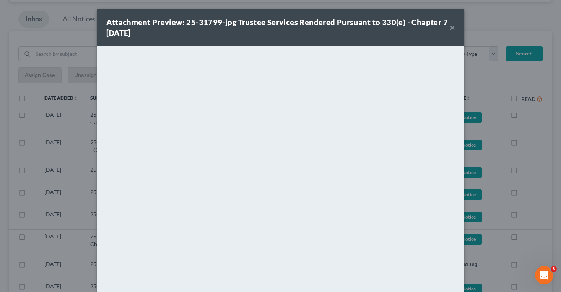
click at [449, 27] on div "Attachment Preview: 25-31799-jpg Trustee Services Rendered Pursuant to 330(e) -…" at bounding box center [278, 27] width 344 height 21
click at [451, 28] on button "×" at bounding box center [452, 27] width 5 height 9
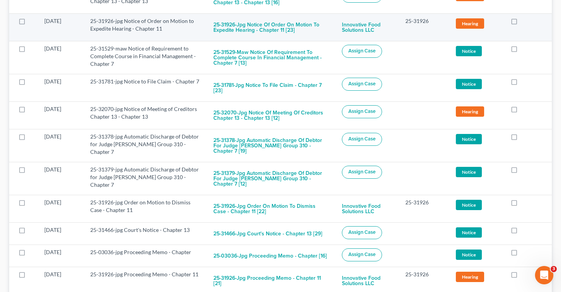
scroll to position [928, 0]
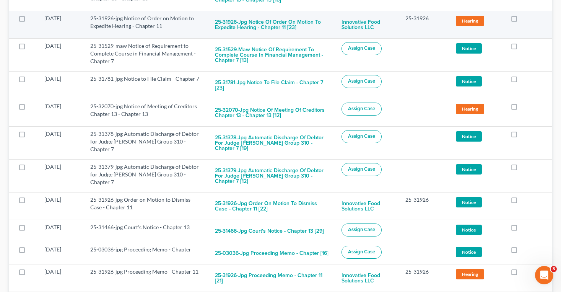
click at [522, 20] on label at bounding box center [522, 20] width 0 height 0
click at [525, 18] on input "checkbox" at bounding box center [527, 17] width 5 height 5
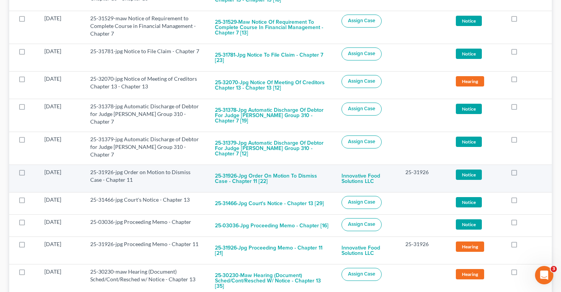
click at [522, 174] on label at bounding box center [522, 174] width 0 height 0
click at [525, 168] on input "checkbox" at bounding box center [527, 170] width 5 height 5
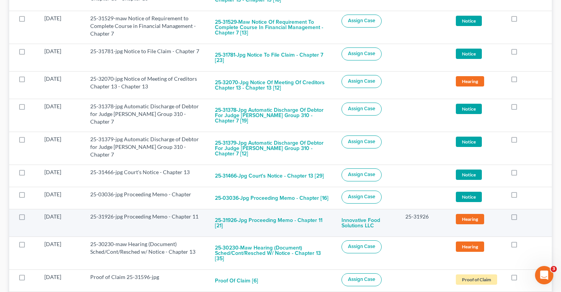
click at [522, 219] on label at bounding box center [522, 219] width 0 height 0
click at [525, 213] on input "checkbox" at bounding box center [527, 215] width 5 height 5
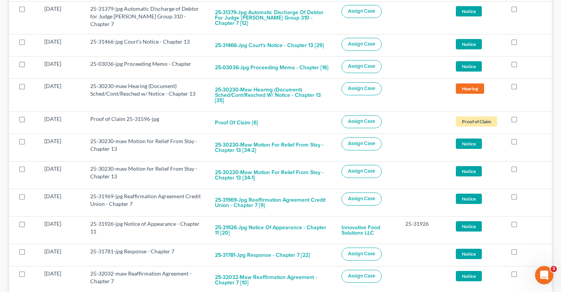
scroll to position [1060, 0]
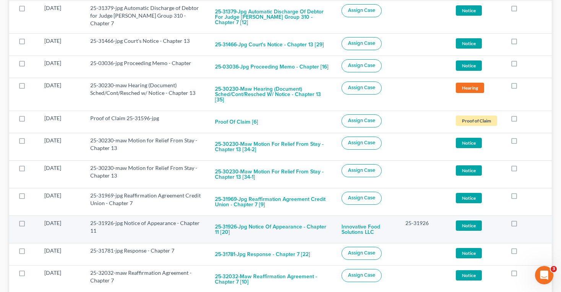
click at [522, 225] on label at bounding box center [522, 225] width 0 height 0
click at [525, 219] on input "checkbox" at bounding box center [527, 221] width 5 height 5
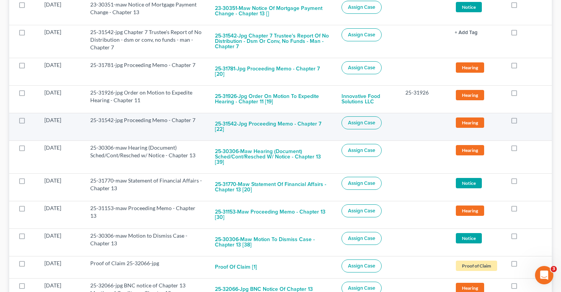
scroll to position [1768, 0]
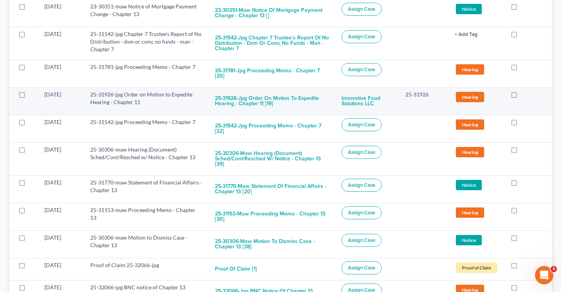
click at [522, 96] on label at bounding box center [522, 96] width 0 height 0
click at [525, 91] on input "checkbox" at bounding box center [527, 93] width 5 height 5
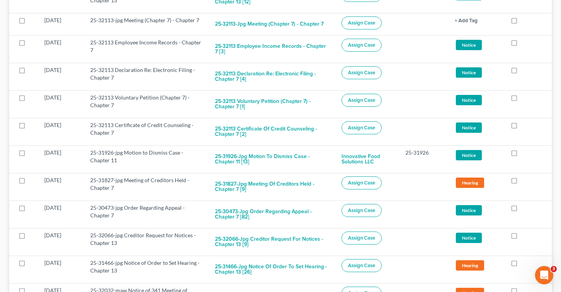
scroll to position [3182, 0]
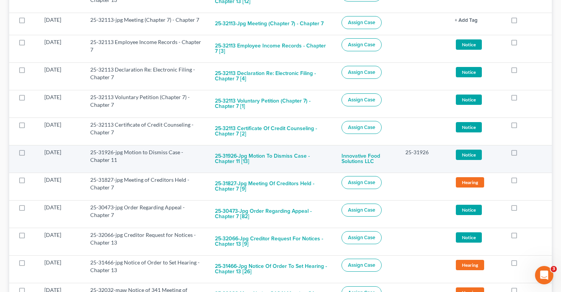
click at [522, 154] on label at bounding box center [522, 154] width 0 height 0
click at [525, 148] on input "checkbox" at bounding box center [527, 150] width 5 height 5
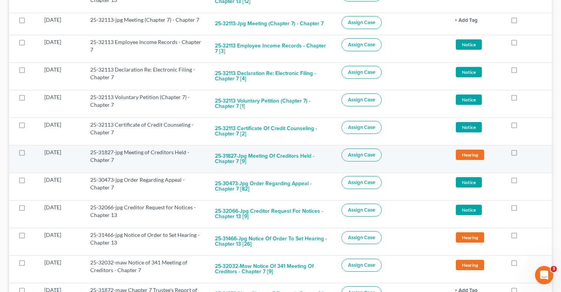
click at [522, 154] on label at bounding box center [522, 154] width 0 height 0
click at [525, 148] on input "checkbox" at bounding box center [527, 150] width 5 height 5
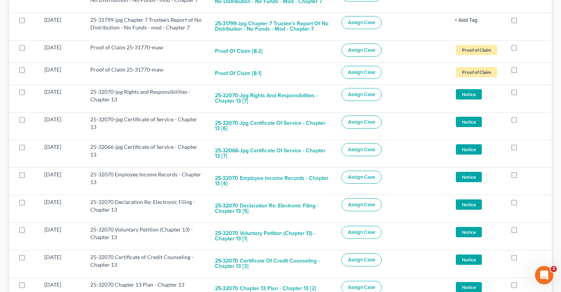
scroll to position [4137, 0]
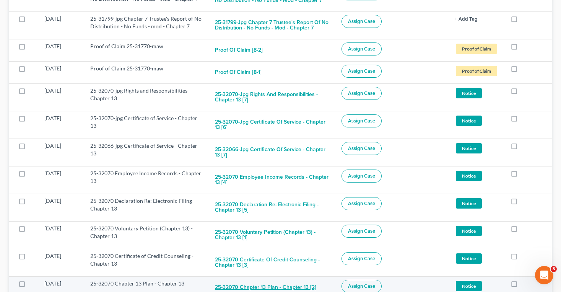
click at [222, 280] on button "25-32070 Chapter 13 Plan - Chapter 13 [2]" at bounding box center [265, 287] width 101 height 15
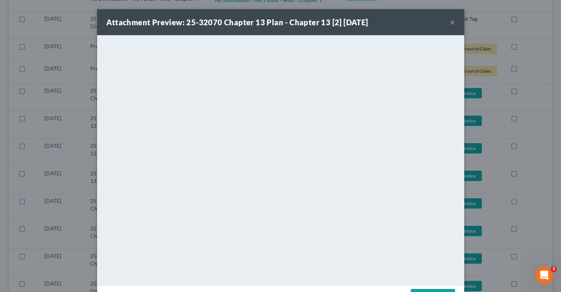
click at [452, 20] on button "×" at bounding box center [452, 22] width 5 height 9
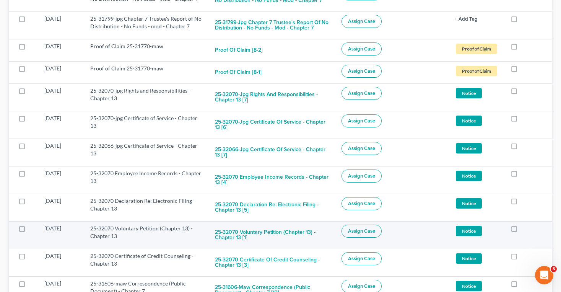
click at [353, 228] on span "Assign Case" at bounding box center [361, 231] width 27 height 6
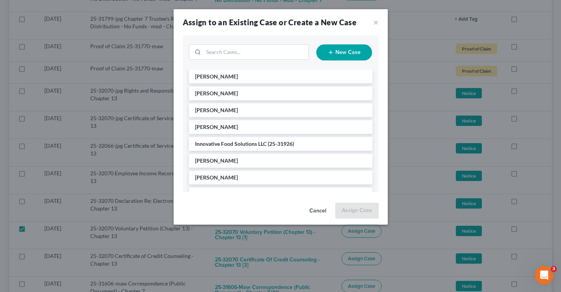
click at [336, 55] on button "New Case" at bounding box center [344, 52] width 56 height 16
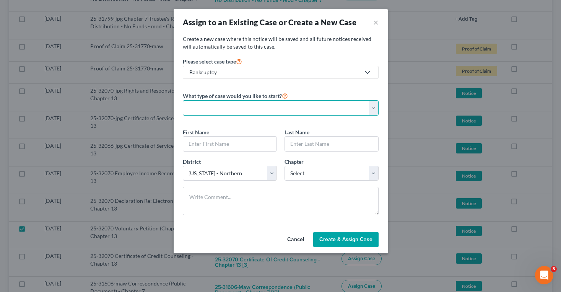
click at [254, 110] on select "Personal Business" at bounding box center [281, 107] width 196 height 15
click at [183, 100] on select "Personal Business" at bounding box center [281, 107] width 196 height 15
click at [310, 143] on input "text" at bounding box center [331, 144] width 93 height 15
click at [238, 144] on input "text" at bounding box center [229, 144] width 93 height 15
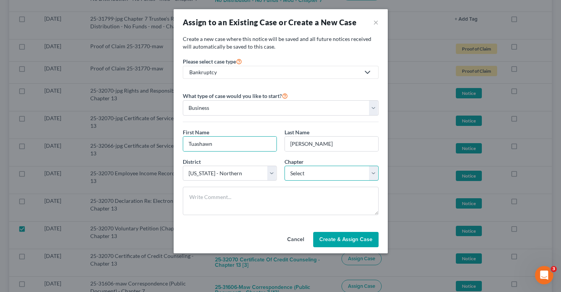
click at [312, 176] on select "Select 7 11 12 13" at bounding box center [332, 173] width 94 height 15
click at [285, 166] on select "Select 7 11 12 13" at bounding box center [332, 173] width 94 height 15
click at [323, 239] on span "Create & Assign Case" at bounding box center [346, 239] width 53 height 7
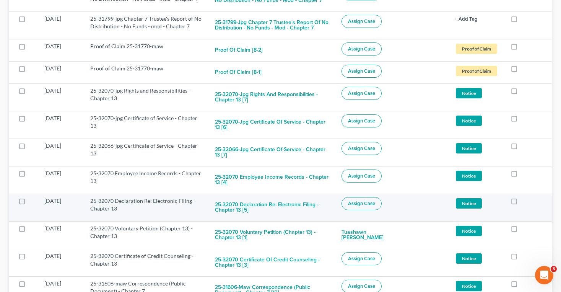
click at [354, 201] on span "Assign Case" at bounding box center [361, 204] width 27 height 6
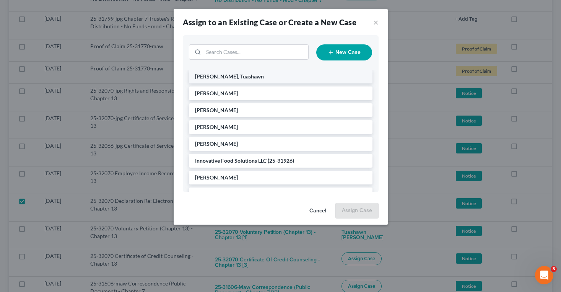
click at [261, 82] on li "[PERSON_NAME], Tuashawn" at bounding box center [281, 77] width 184 height 14
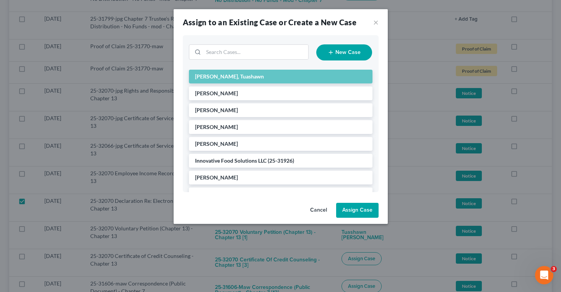
click at [362, 209] on button "Assign Case" at bounding box center [357, 210] width 42 height 15
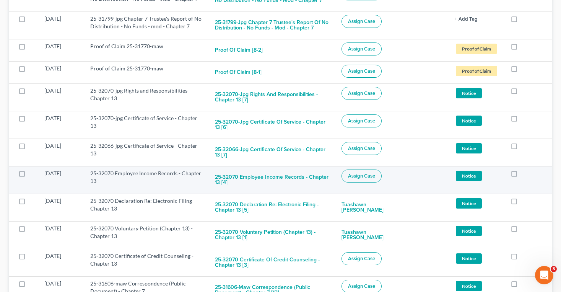
click at [351, 173] on span "Assign Case" at bounding box center [361, 176] width 27 height 6
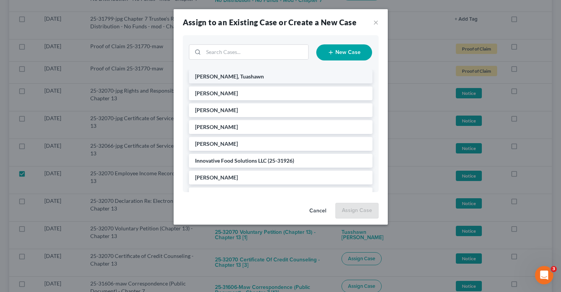
click at [328, 71] on li "[PERSON_NAME], Tuashawn" at bounding box center [281, 77] width 184 height 14
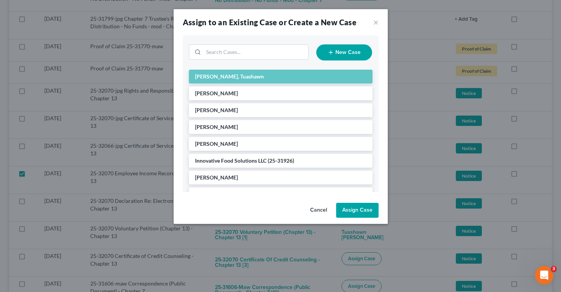
click at [355, 208] on button "Assign Case" at bounding box center [357, 210] width 42 height 15
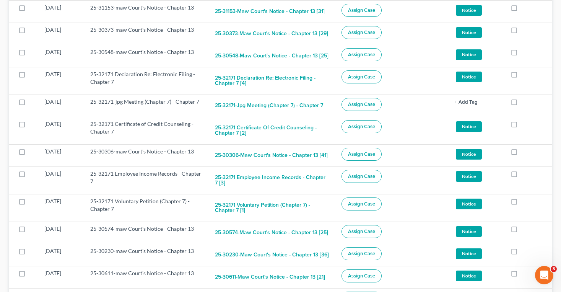
scroll to position [0, 0]
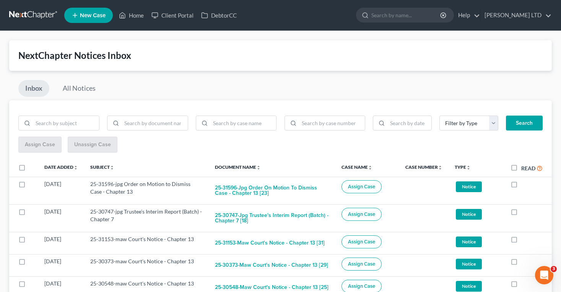
click at [522, 166] on label "Read" at bounding box center [532, 168] width 21 height 9
click at [525, 166] on input "Read" at bounding box center [527, 166] width 5 height 5
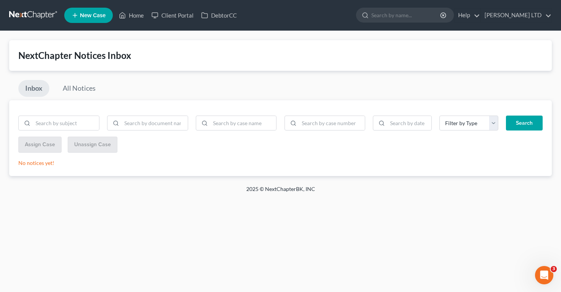
click at [290, 152] on div "Assign Case Unassign Case" at bounding box center [280, 145] width 525 height 16
click at [77, 91] on link "All Notices" at bounding box center [79, 88] width 47 height 17
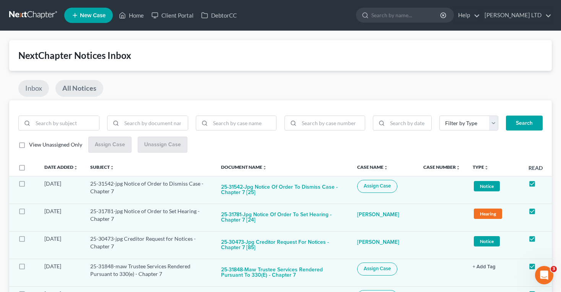
click at [29, 83] on link "Inbox" at bounding box center [33, 88] width 31 height 17
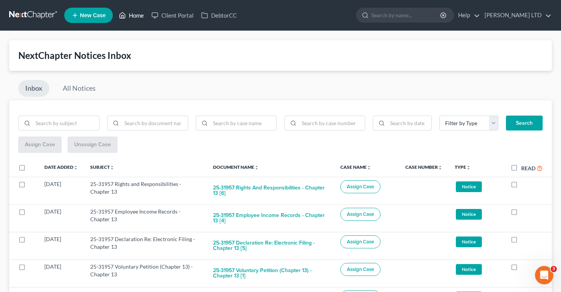
click at [135, 20] on link "Home" at bounding box center [131, 15] width 33 height 14
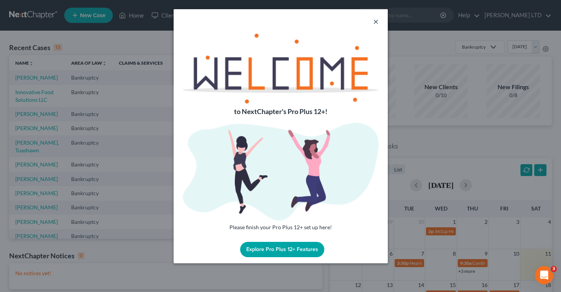
click at [374, 21] on button "×" at bounding box center [375, 21] width 5 height 9
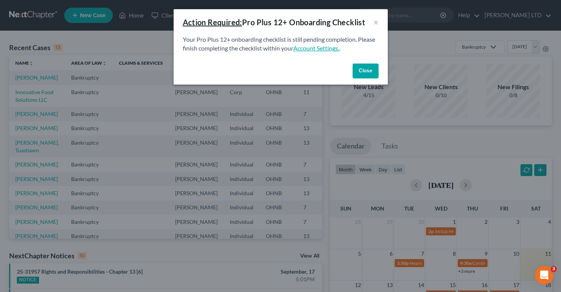
click at [328, 50] on link "Account Settings." at bounding box center [317, 47] width 46 height 7
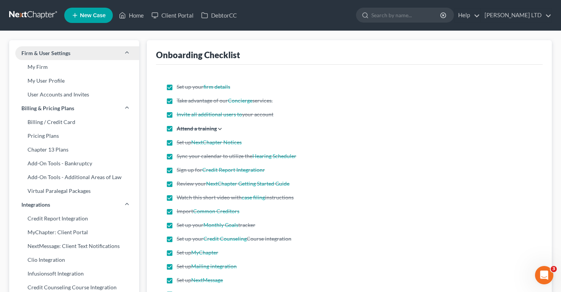
click at [129, 53] on icon at bounding box center [127, 52] width 6 height 6
click at [83, 218] on link "Credit Report Integration" at bounding box center [74, 219] width 130 height 14
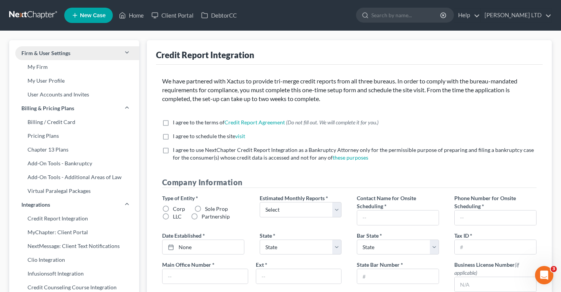
click at [46, 11] on link at bounding box center [33, 15] width 49 height 14
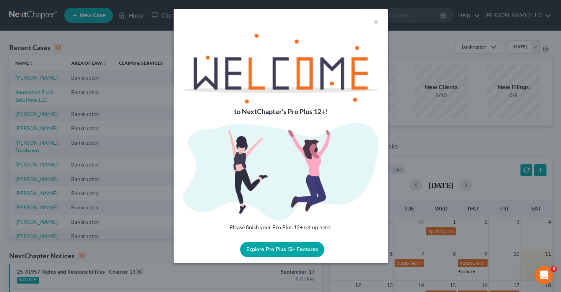
click at [298, 253] on button "Explore Pro Plus 12+ Features" at bounding box center [282, 249] width 84 height 15
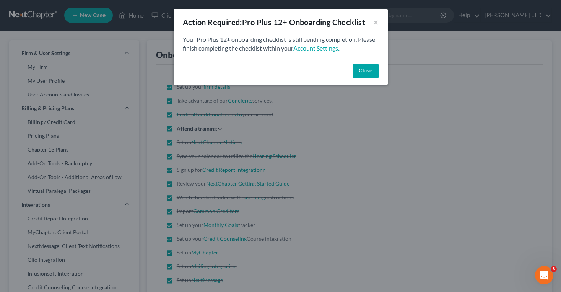
click at [359, 68] on button "Close" at bounding box center [366, 71] width 26 height 15
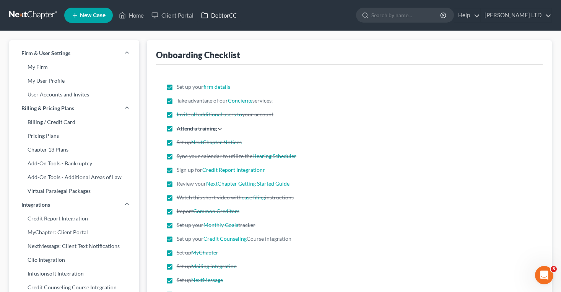
click at [221, 19] on link "DebtorCC" at bounding box center [218, 15] width 43 height 14
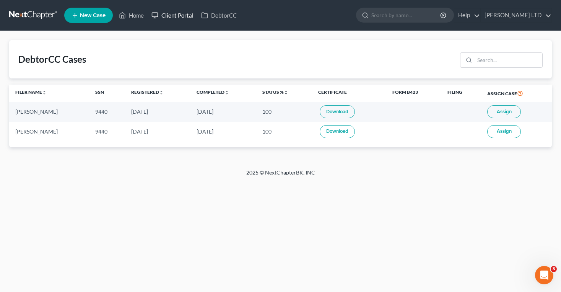
click at [165, 19] on link "Client Portal" at bounding box center [173, 15] width 50 height 14
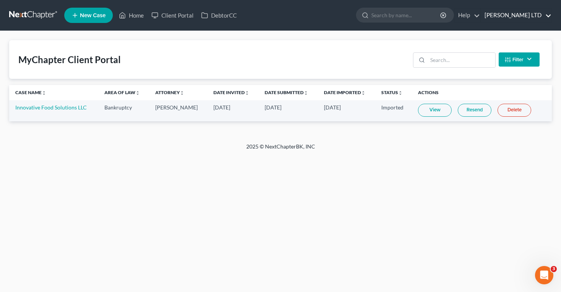
click at [530, 19] on link "[PERSON_NAME] LTD" at bounding box center [516, 15] width 71 height 14
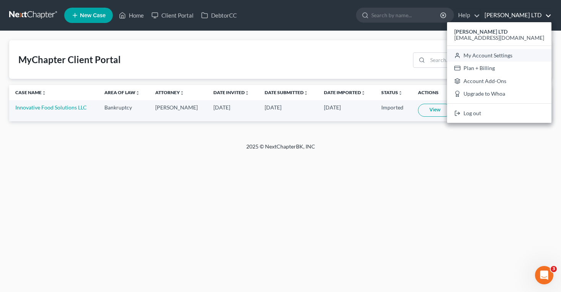
click at [507, 58] on link "My Account Settings" at bounding box center [499, 55] width 104 height 13
select select "24"
select select "36"
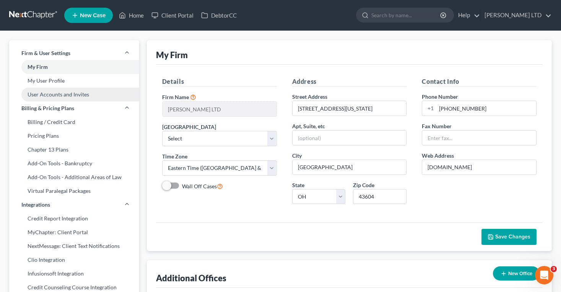
click at [38, 94] on link "User Accounts and Invites" at bounding box center [74, 95] width 130 height 14
select select "0"
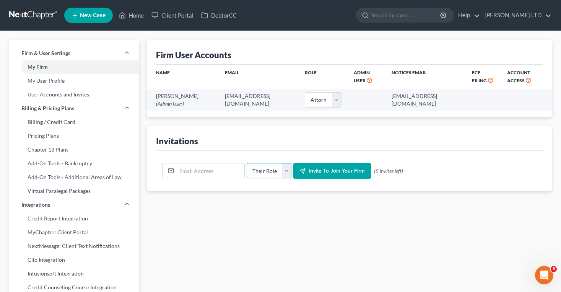
click at [285, 172] on select "Their Role Attorney Paralegal Assistant" at bounding box center [269, 170] width 45 height 15
select select "assistant"
click at [247, 163] on select "Their Role Attorney Paralegal Assistant" at bounding box center [269, 170] width 45 height 15
click at [216, 175] on input "email" at bounding box center [211, 170] width 68 height 15
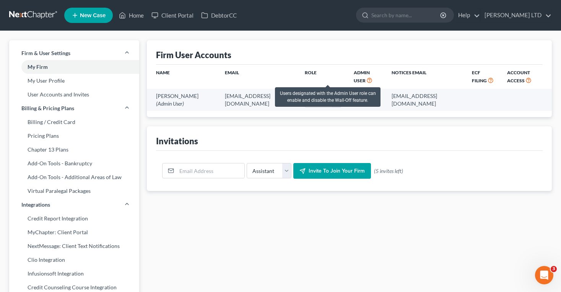
click at [367, 80] on icon at bounding box center [370, 79] width 6 height 7
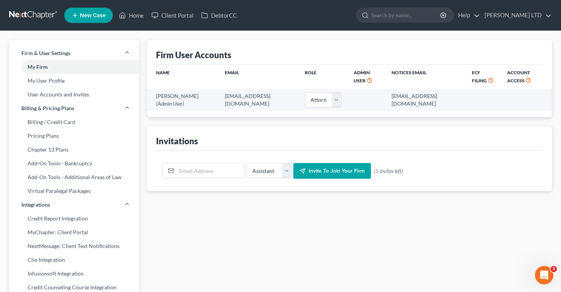
click at [299, 78] on th "Role" at bounding box center [323, 77] width 49 height 24
click at [276, 171] on select "Their Role Attorney Paralegal Assistant" at bounding box center [269, 170] width 45 height 15
click at [247, 163] on select "Their Role Attorney Paralegal Assistant" at bounding box center [269, 170] width 45 height 15
click at [210, 171] on input "email" at bounding box center [211, 170] width 68 height 15
click at [220, 137] on div "Invitations" at bounding box center [349, 138] width 387 height 24
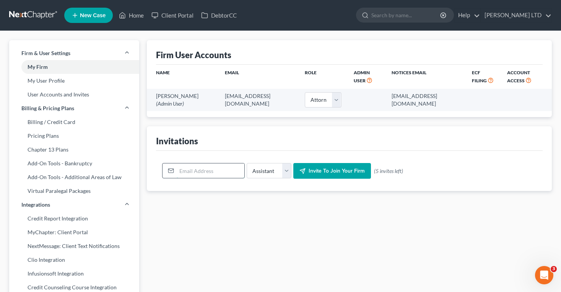
click at [201, 168] on input "email" at bounding box center [211, 170] width 68 height 15
type input "s"
click at [47, 85] on link "My User Profile" at bounding box center [74, 81] width 130 height 14
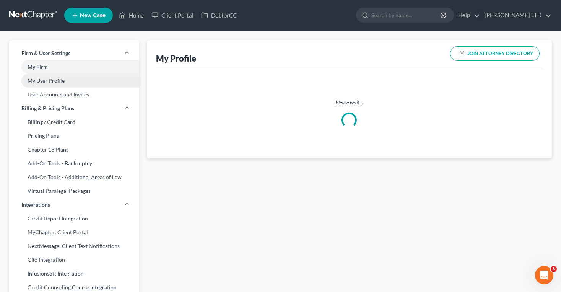
select select "36"
select select "61"
select select "attorney"
select select "0"
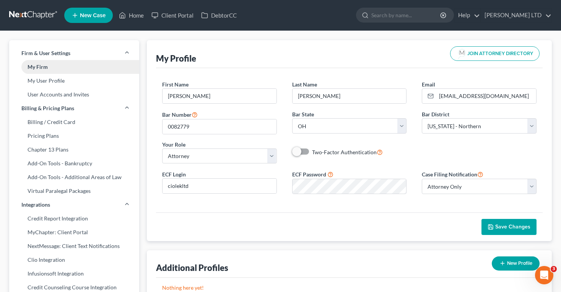
click at [73, 62] on link "My Firm" at bounding box center [74, 67] width 130 height 14
select select "61"
select select "24"
select select "36"
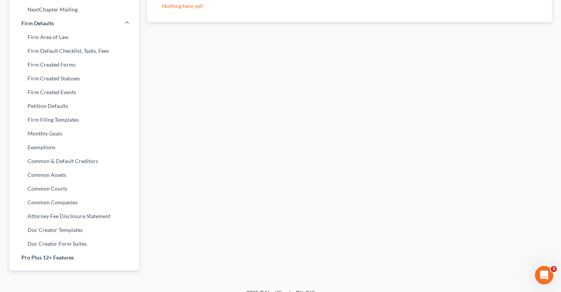
scroll to position [302, 0]
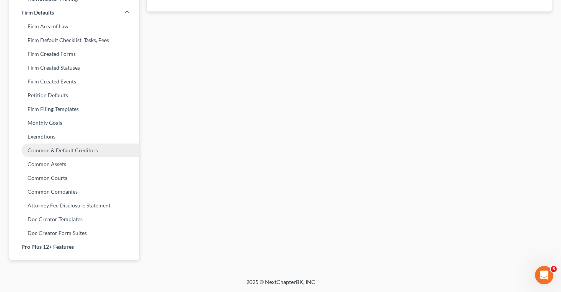
click at [51, 147] on link "Common & Default Creditors" at bounding box center [74, 151] width 130 height 14
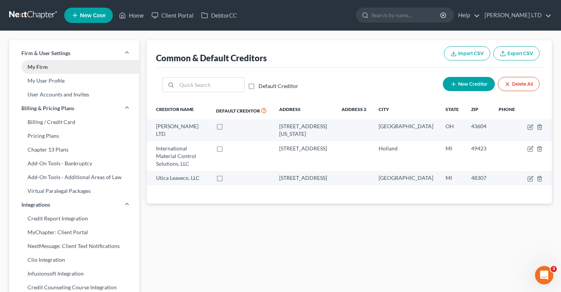
click at [93, 65] on link "My Firm" at bounding box center [74, 67] width 130 height 14
select select "61"
select select "24"
select select "36"
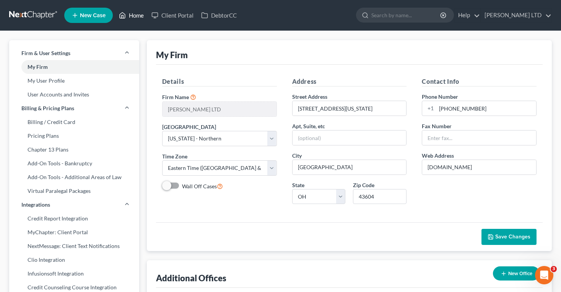
click at [124, 13] on icon at bounding box center [122, 16] width 5 height 6
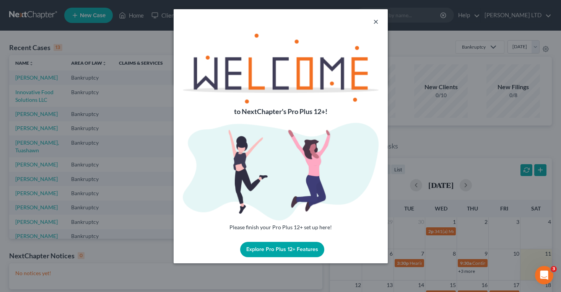
click at [377, 21] on button "×" at bounding box center [375, 21] width 5 height 9
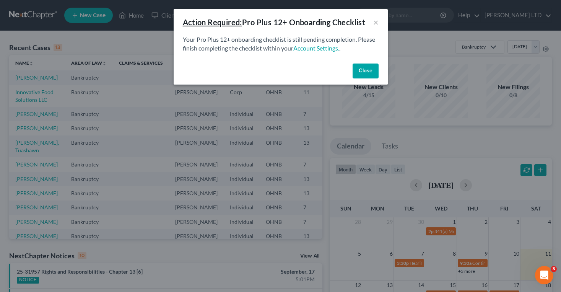
click at [369, 67] on button "Close" at bounding box center [366, 71] width 26 height 15
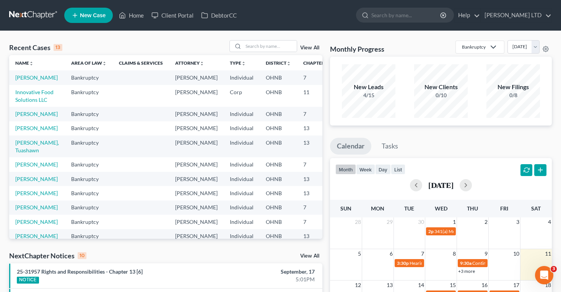
click at [21, 82] on td "[PERSON_NAME]" at bounding box center [37, 77] width 56 height 14
click at [21, 79] on link "[PERSON_NAME]" at bounding box center [36, 77] width 42 height 7
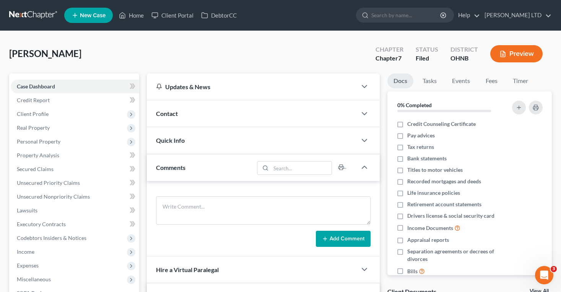
click at [160, 120] on div "Contact" at bounding box center [252, 113] width 210 height 26
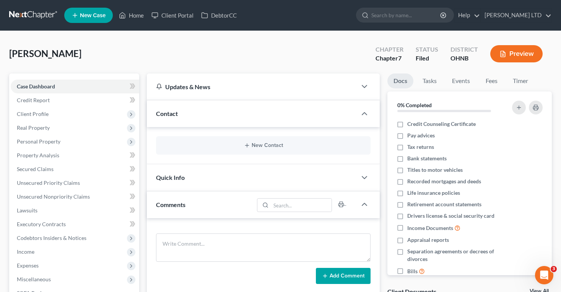
click at [169, 175] on span "Quick Info" at bounding box center [170, 177] width 29 height 7
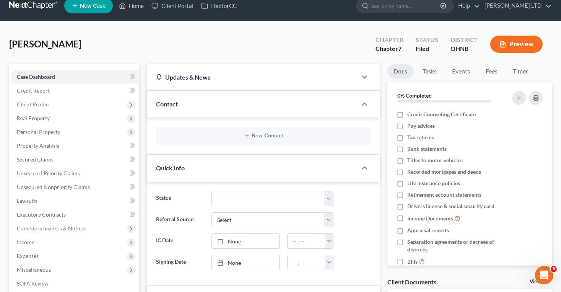
scroll to position [9, 0]
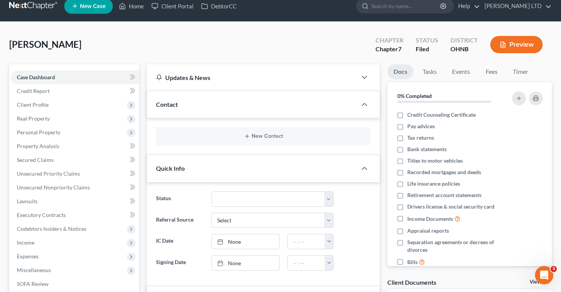
click at [158, 72] on div "Updates & News" at bounding box center [252, 77] width 210 height 26
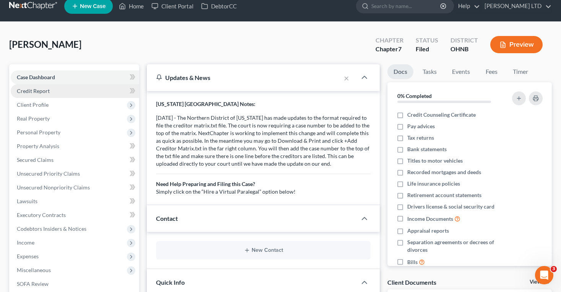
click at [108, 91] on link "Credit Report" at bounding box center [75, 91] width 129 height 14
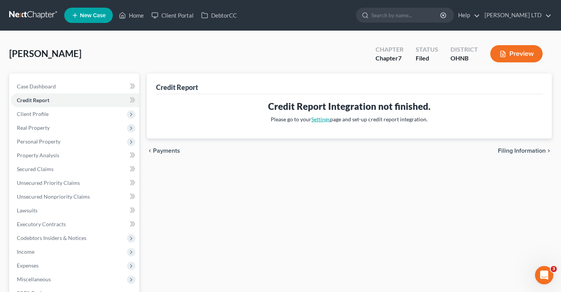
click at [323, 120] on link "Settings" at bounding box center [321, 119] width 19 height 7
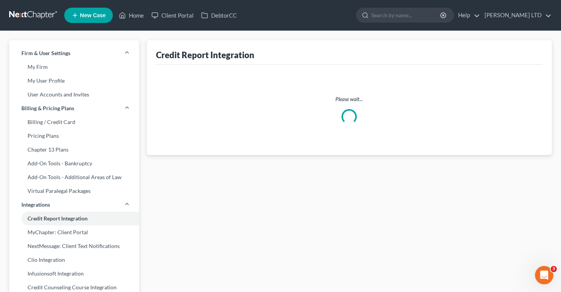
select select "36"
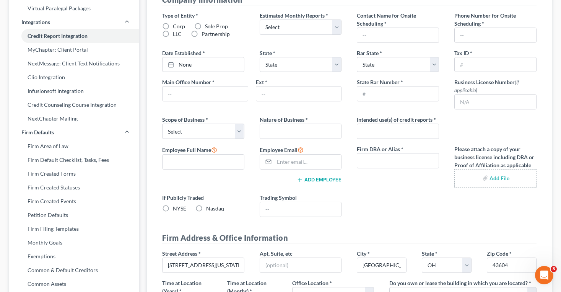
scroll to position [192, 0]
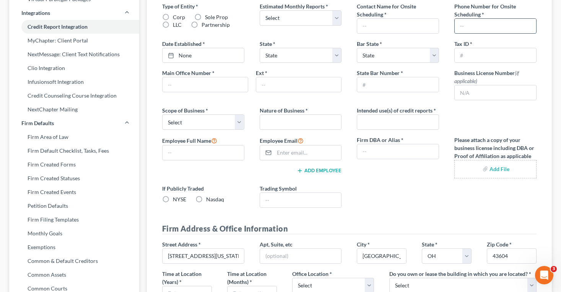
click at [465, 28] on input "text" at bounding box center [496, 26] width 82 height 15
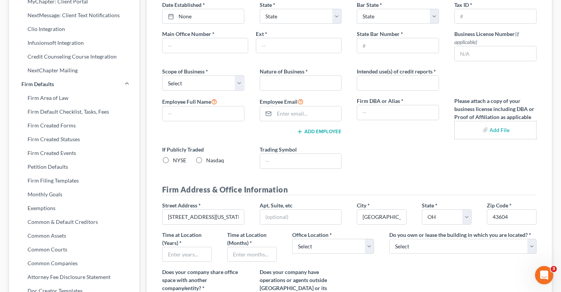
scroll to position [0, 0]
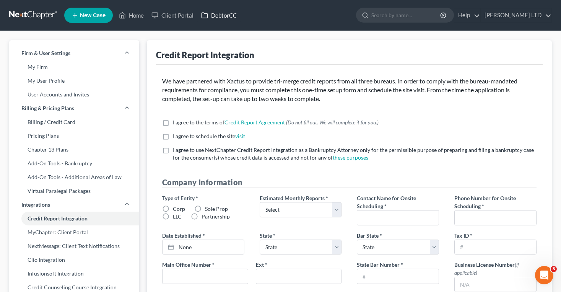
click at [223, 14] on link "DebtorCC" at bounding box center [218, 15] width 43 height 14
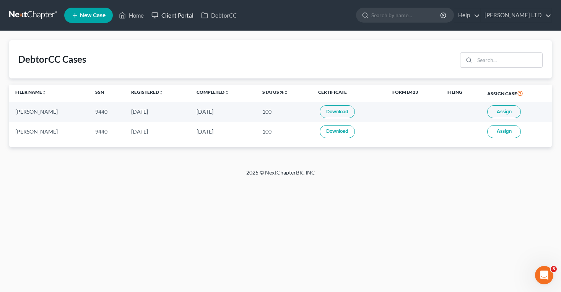
click at [161, 15] on link "Client Portal" at bounding box center [173, 15] width 50 height 14
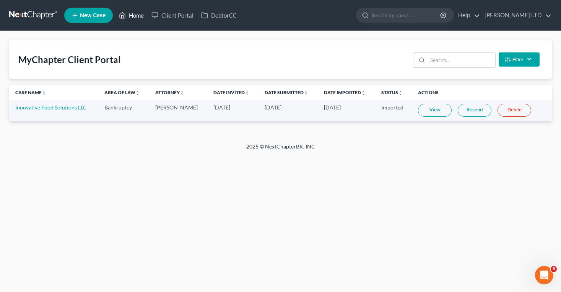
click at [130, 15] on link "Home" at bounding box center [131, 15] width 33 height 14
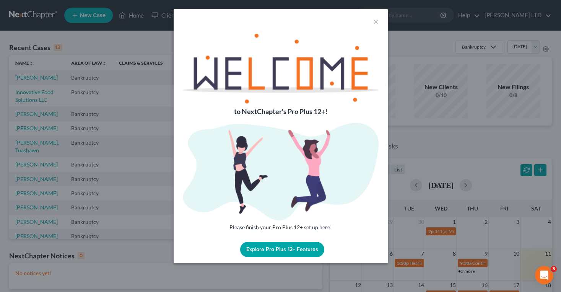
click at [378, 23] on div "×" at bounding box center [281, 21] width 214 height 24
click at [376, 20] on button "×" at bounding box center [375, 21] width 5 height 9
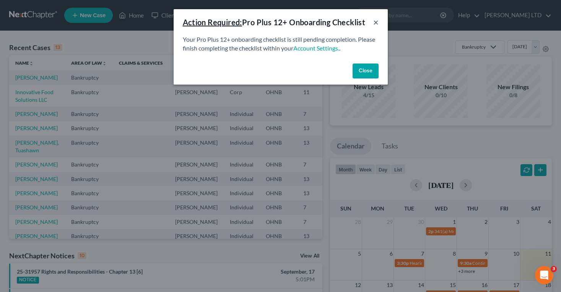
click at [375, 22] on button "×" at bounding box center [375, 22] width 5 height 9
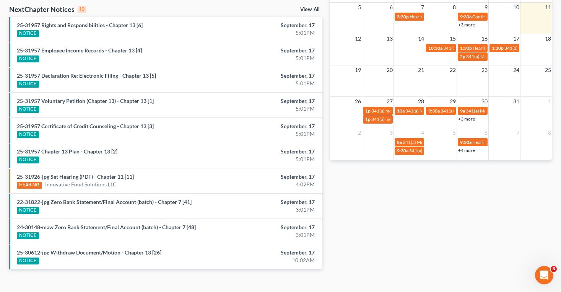
scroll to position [240, 0]
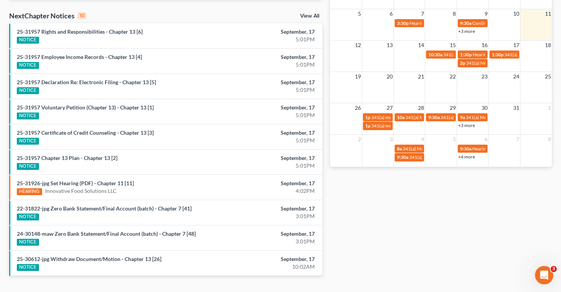
click at [305, 16] on link "View All" at bounding box center [309, 15] width 19 height 5
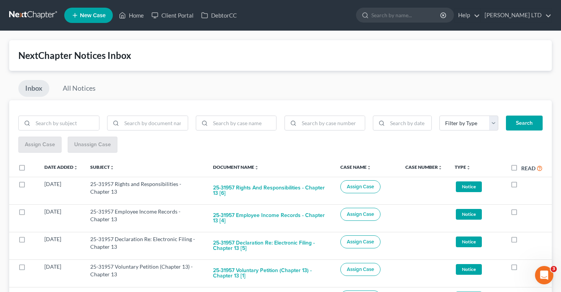
click at [522, 170] on label "Read" at bounding box center [532, 168] width 21 height 9
click at [525, 169] on input "Read" at bounding box center [527, 166] width 5 height 5
checkbox input "true"
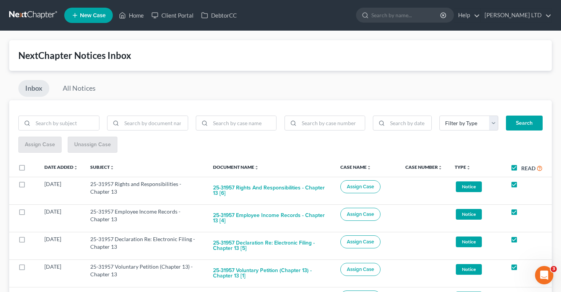
checkbox input "true"
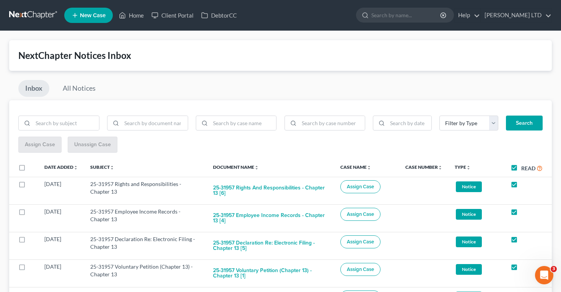
checkbox input "true"
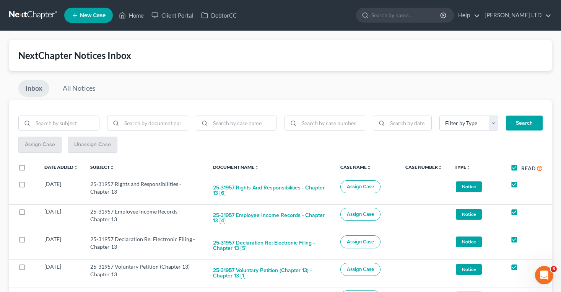
checkbox input "true"
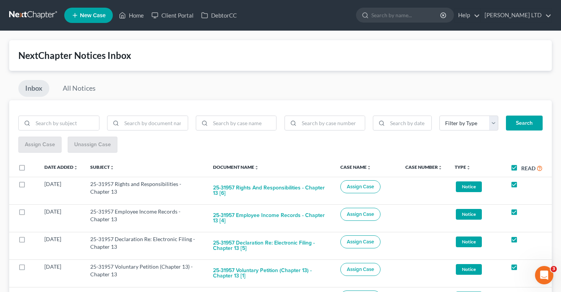
checkbox input "true"
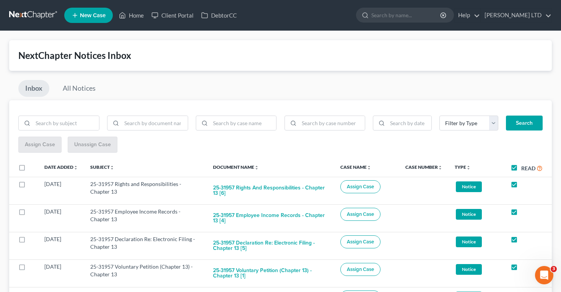
checkbox input "true"
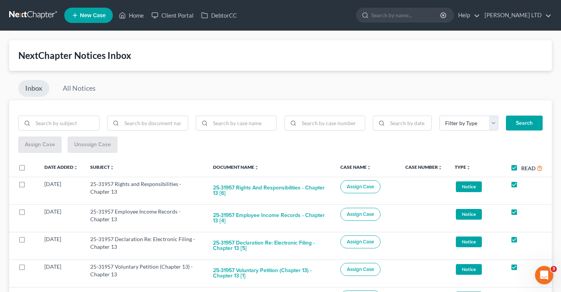
checkbox input "true"
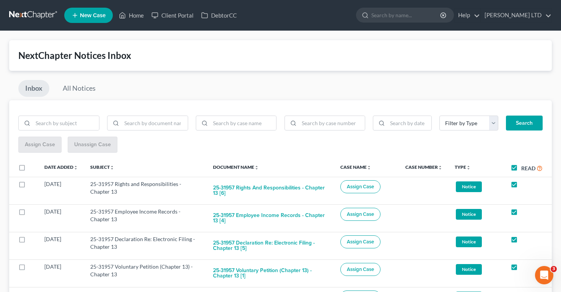
checkbox input "true"
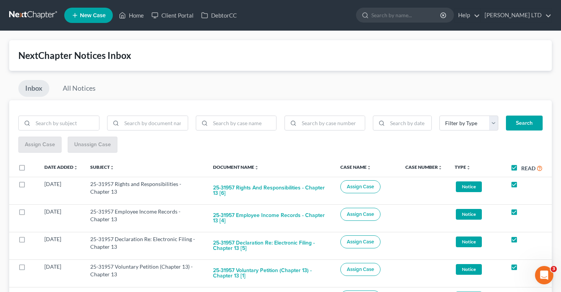
checkbox input "true"
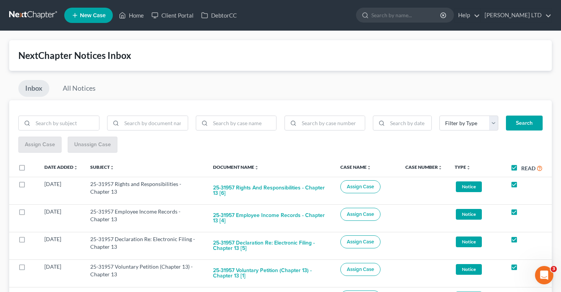
checkbox input "true"
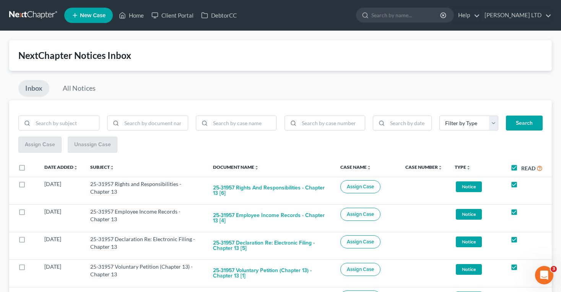
checkbox input "true"
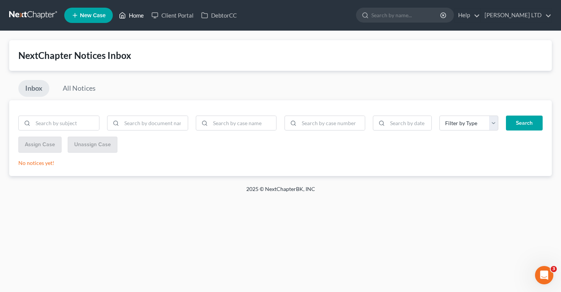
click at [132, 15] on link "Home" at bounding box center [131, 15] width 33 height 14
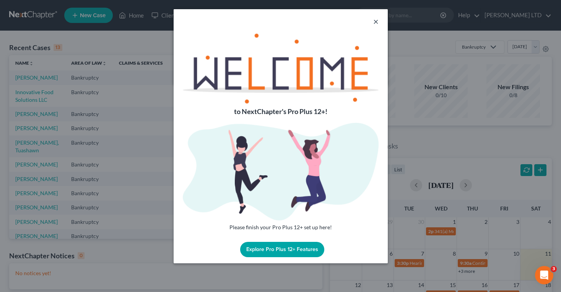
click at [378, 22] on button "×" at bounding box center [375, 21] width 5 height 9
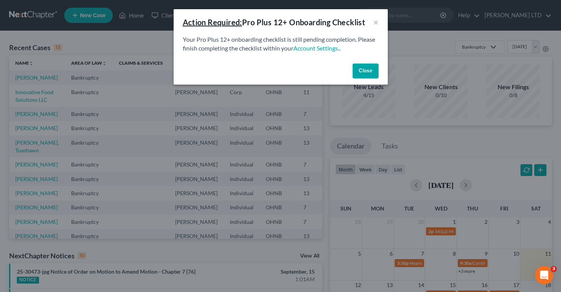
click at [366, 68] on button "Close" at bounding box center [366, 71] width 26 height 15
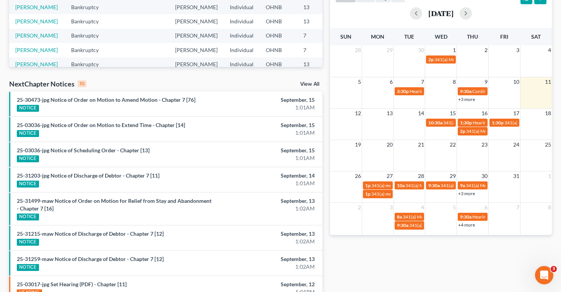
scroll to position [172, 0]
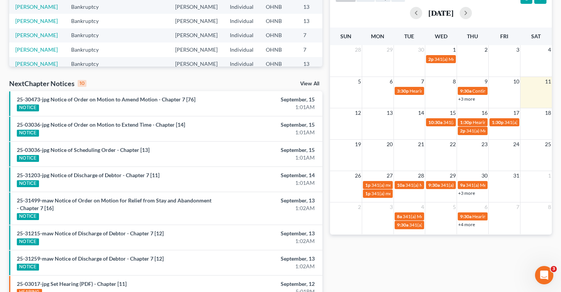
click at [309, 84] on link "View All" at bounding box center [309, 83] width 19 height 5
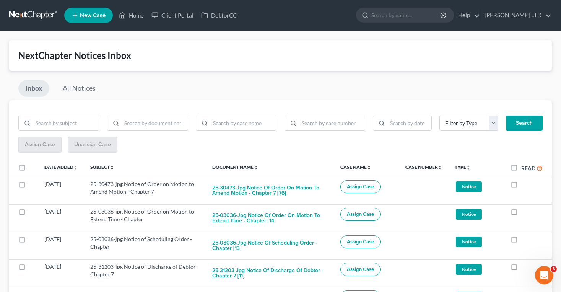
click at [522, 169] on label "Read" at bounding box center [532, 168] width 21 height 9
click at [525, 169] on input "Read" at bounding box center [527, 166] width 5 height 5
checkbox input "true"
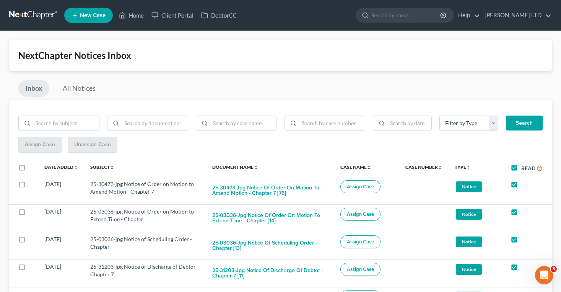
checkbox input "true"
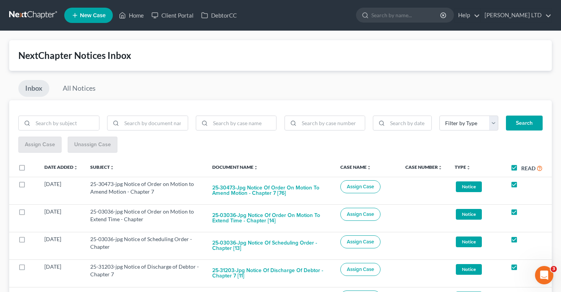
checkbox input "true"
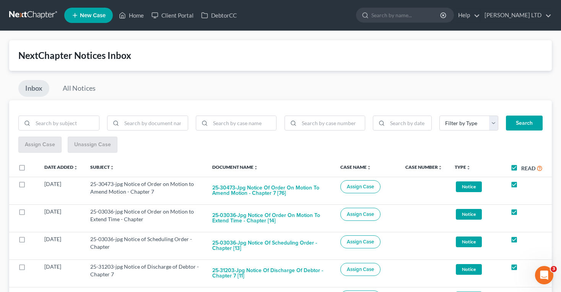
checkbox input "true"
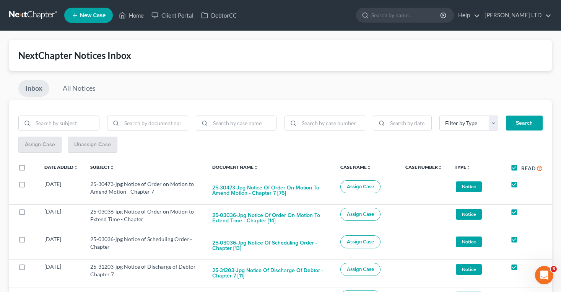
checkbox input "true"
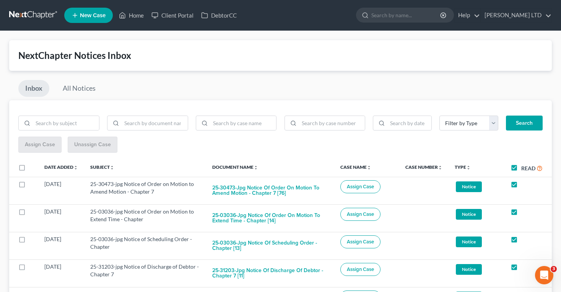
checkbox input "true"
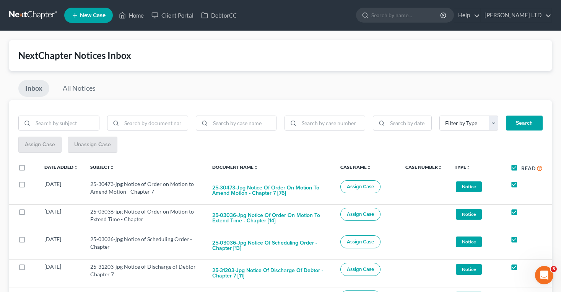
checkbox input "true"
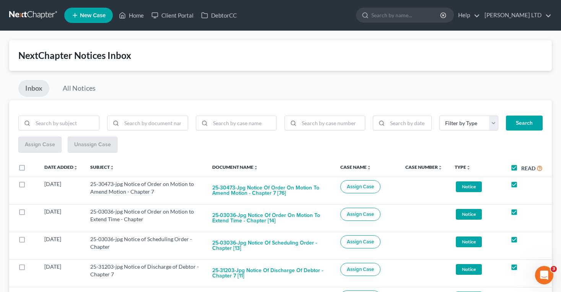
checkbox input "true"
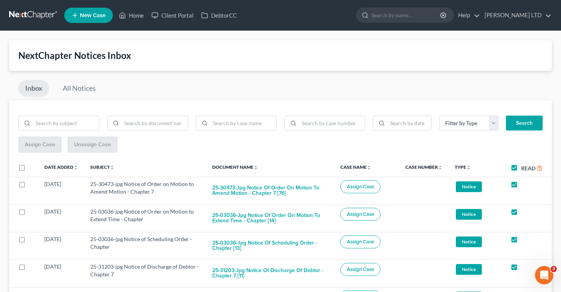
checkbox input "true"
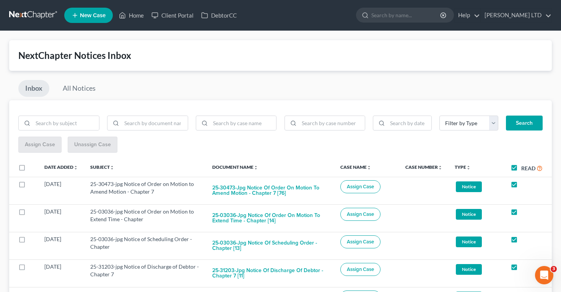
checkbox input "true"
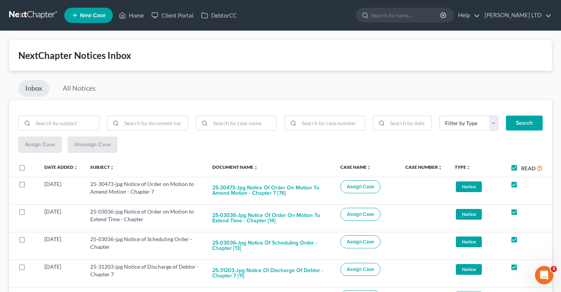
checkbox input "true"
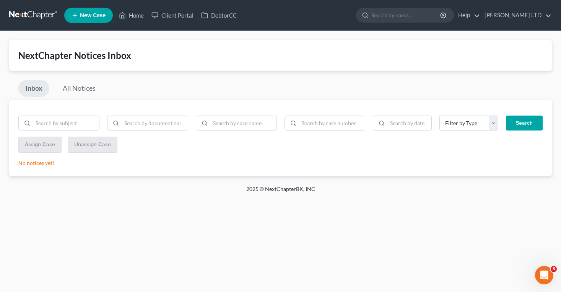
click at [28, 16] on link at bounding box center [33, 15] width 49 height 14
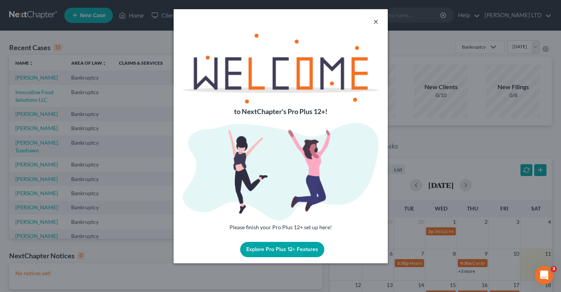
click at [377, 22] on button "×" at bounding box center [375, 21] width 5 height 9
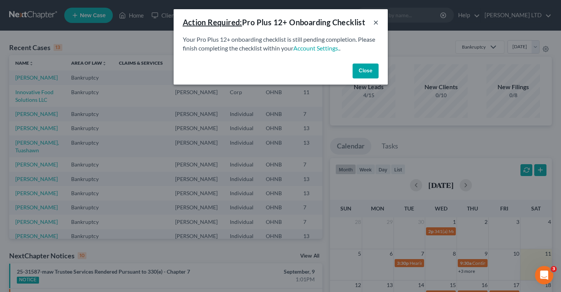
click at [376, 22] on button "×" at bounding box center [375, 22] width 5 height 9
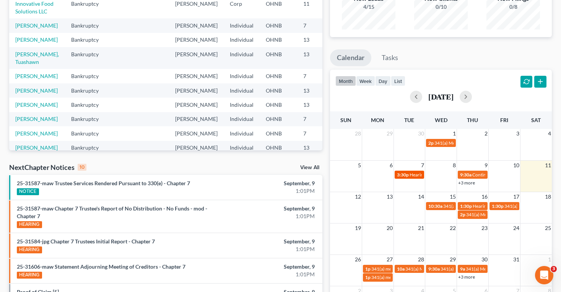
click at [412, 176] on span "Hearing for [PERSON_NAME] and [PERSON_NAME]" at bounding box center [462, 175] width 105 height 6
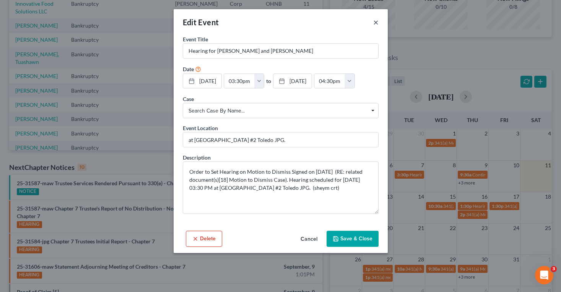
click at [376, 23] on button "×" at bounding box center [375, 22] width 5 height 9
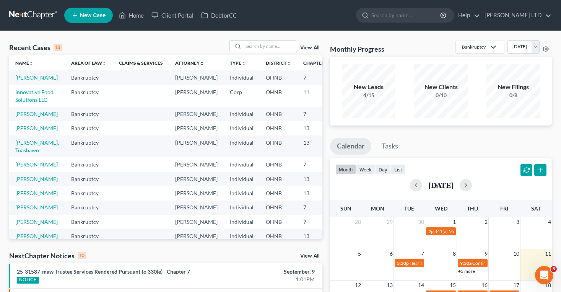
click at [33, 10] on link at bounding box center [33, 15] width 49 height 14
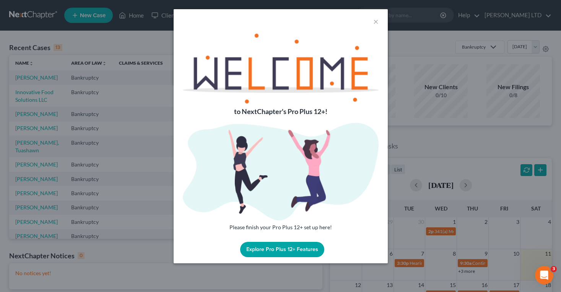
click at [380, 22] on div "×" at bounding box center [281, 21] width 214 height 24
click at [375, 22] on button "×" at bounding box center [375, 21] width 5 height 9
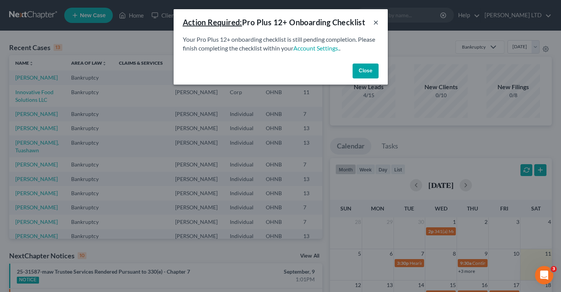
click at [375, 18] on button "×" at bounding box center [375, 22] width 5 height 9
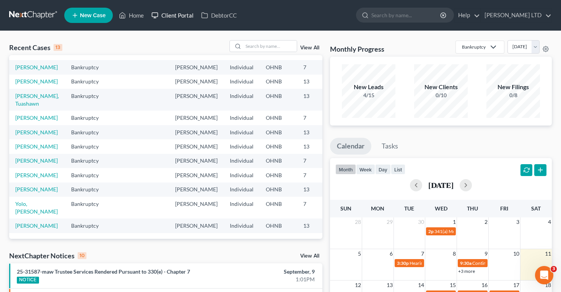
click at [171, 19] on link "Client Portal" at bounding box center [173, 15] width 50 height 14
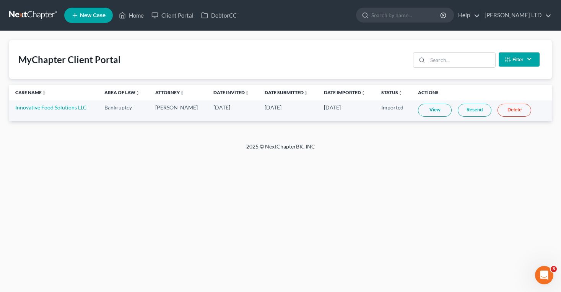
click at [435, 109] on link "View" at bounding box center [435, 110] width 34 height 13
click at [163, 14] on link "Client Portal" at bounding box center [173, 15] width 50 height 14
click at [101, 16] on span "New Case" at bounding box center [93, 16] width 26 height 6
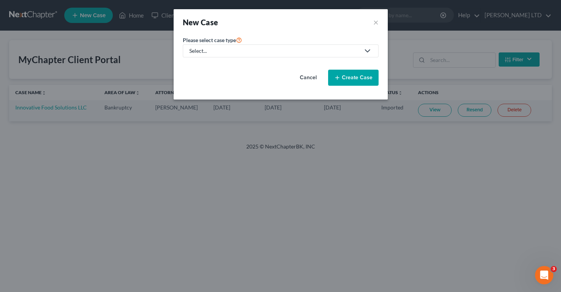
click at [207, 46] on link "Select..." at bounding box center [281, 50] width 196 height 13
click at [204, 82] on link "Probate Law" at bounding box center [205, 77] width 44 height 11
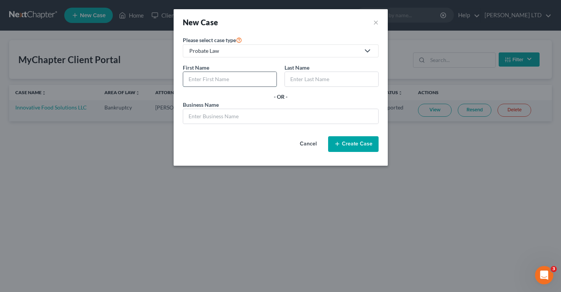
click at [235, 75] on input "text" at bounding box center [229, 79] width 93 height 15
type input "Howard"
click at [299, 78] on input "text" at bounding box center [331, 79] width 93 height 15
type input "Brown"
click at [376, 21] on button "×" at bounding box center [375, 22] width 5 height 11
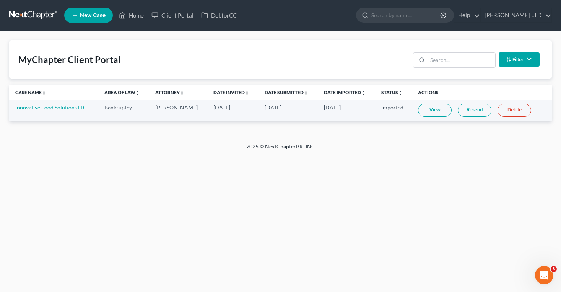
click at [41, 10] on link at bounding box center [33, 15] width 49 height 14
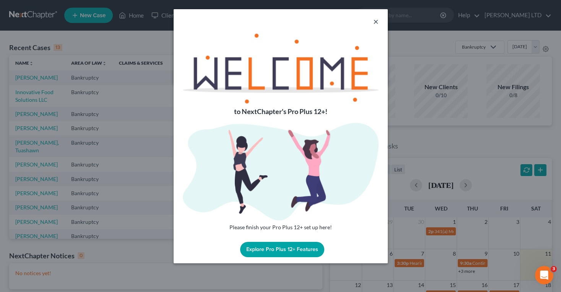
click at [375, 21] on button "×" at bounding box center [375, 21] width 5 height 9
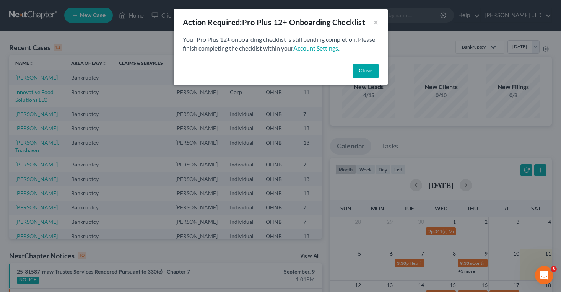
click at [361, 70] on button "Close" at bounding box center [366, 71] width 26 height 15
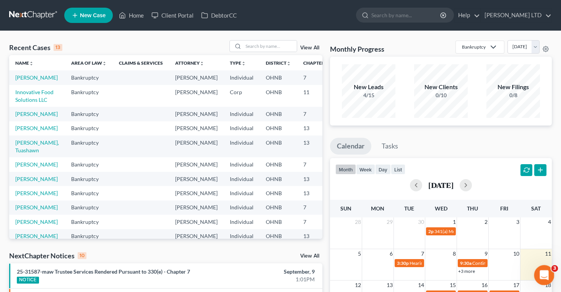
click at [544, 272] on icon "Open Intercom Messenger" at bounding box center [543, 274] width 5 height 6
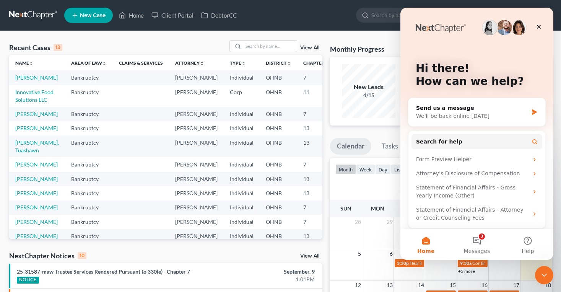
scroll to position [3, 0]
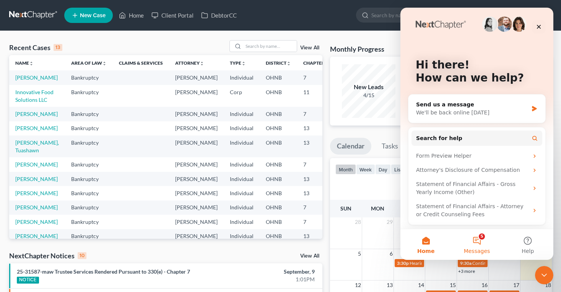
click at [481, 240] on button "5 Messages" at bounding box center [477, 244] width 51 height 31
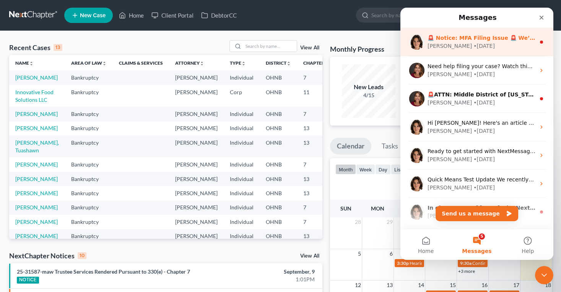
click at [474, 42] on div "• [DATE]" at bounding box center [484, 46] width 21 height 8
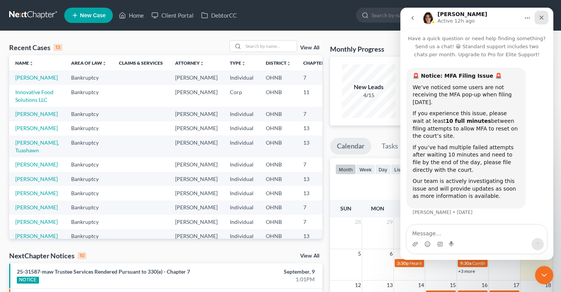
click at [542, 16] on icon "Close" at bounding box center [542, 18] width 6 height 6
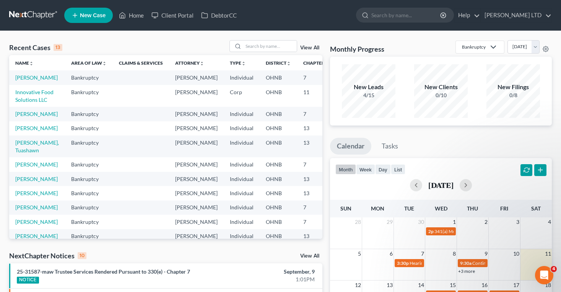
scroll to position [0, 0]
click at [50, 15] on link at bounding box center [33, 15] width 49 height 14
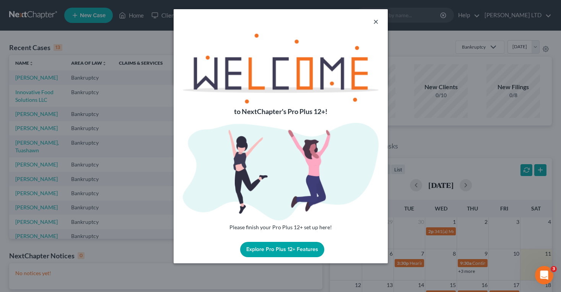
click at [377, 21] on button "×" at bounding box center [375, 21] width 5 height 9
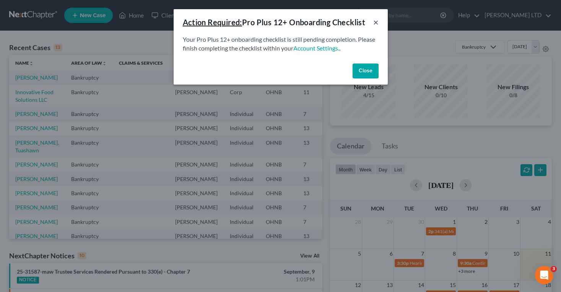
click at [376, 22] on button "×" at bounding box center [375, 22] width 5 height 9
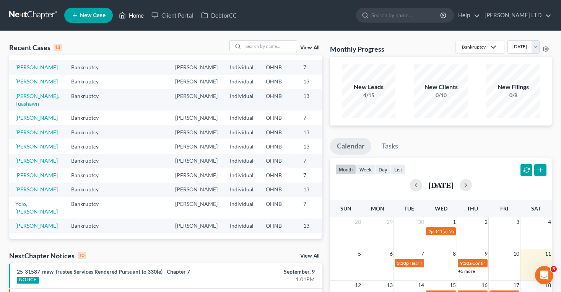
click at [134, 14] on link "Home" at bounding box center [131, 15] width 33 height 14
click at [165, 16] on link "Client Portal" at bounding box center [173, 15] width 50 height 14
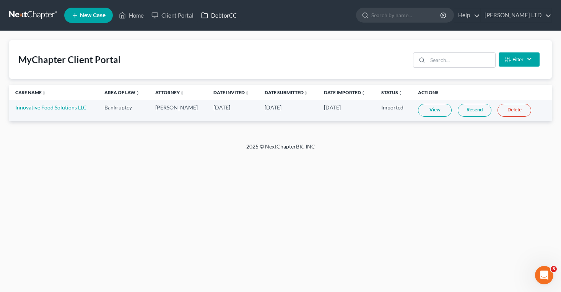
click at [216, 18] on link "DebtorCC" at bounding box center [218, 15] width 43 height 14
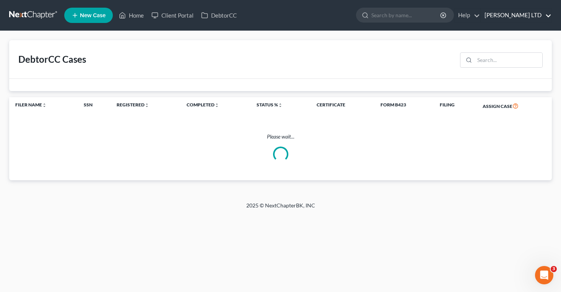
click at [527, 15] on link "[PERSON_NAME] LTD" at bounding box center [516, 15] width 71 height 14
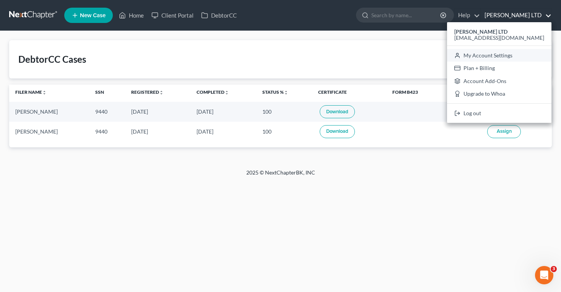
click at [522, 55] on link "My Account Settings" at bounding box center [499, 55] width 104 height 13
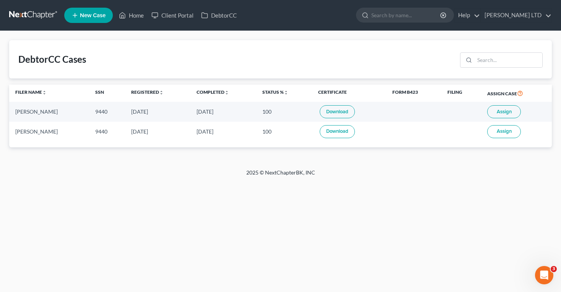
select select "61"
select select "24"
select select "36"
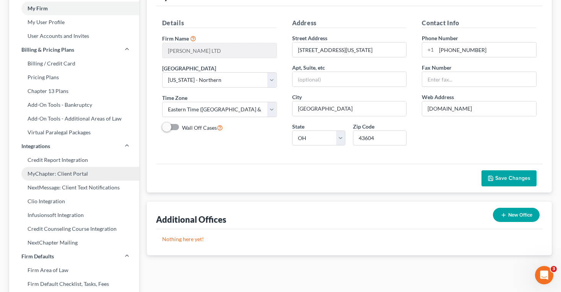
click at [39, 171] on link "MyChapter: Client Portal" at bounding box center [74, 174] width 130 height 14
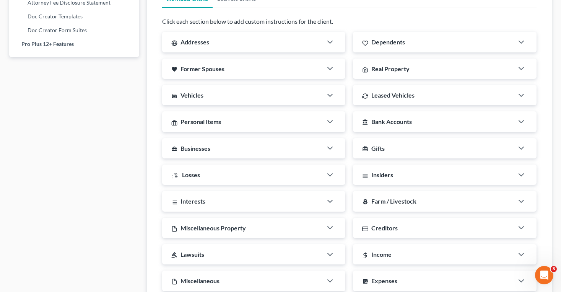
scroll to position [506, 0]
click at [202, 41] on span "Addresses" at bounding box center [195, 41] width 29 height 7
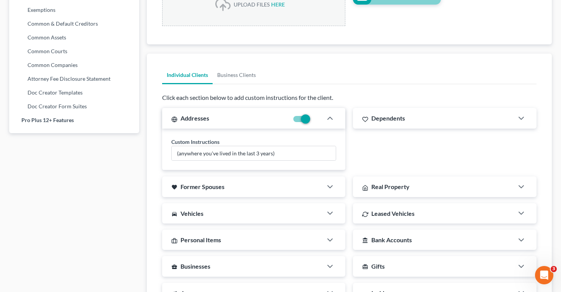
scroll to position [429, 0]
click at [75, 95] on link "Doc Creator Templates" at bounding box center [74, 93] width 130 height 14
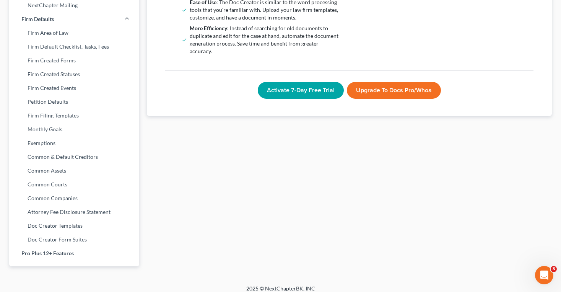
scroll to position [302, 0]
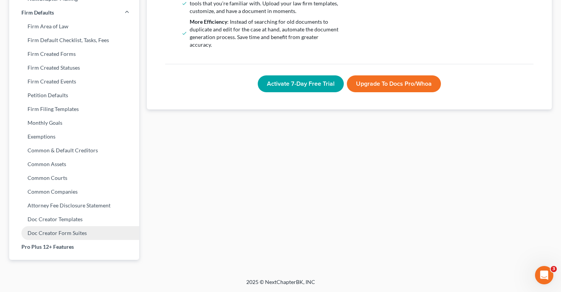
click at [60, 234] on link "Doc Creator Form Suites" at bounding box center [74, 233] width 130 height 14
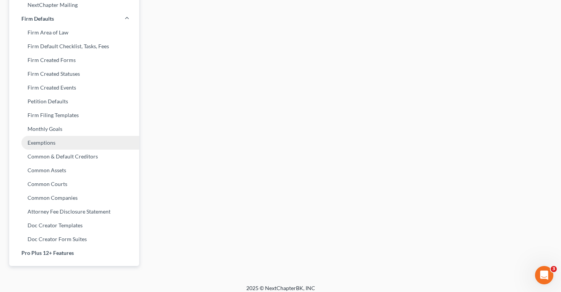
scroll to position [298, 0]
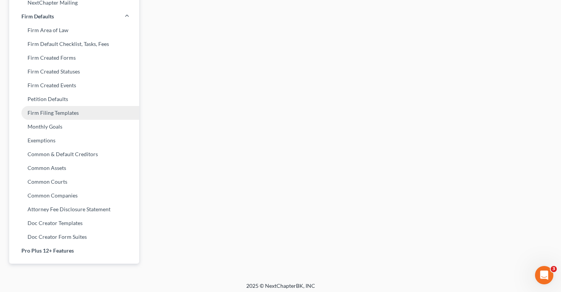
click at [36, 116] on link "Firm Filing Templates" at bounding box center [74, 113] width 130 height 14
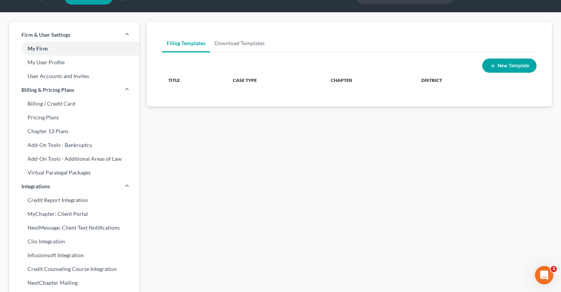
scroll to position [9, 0]
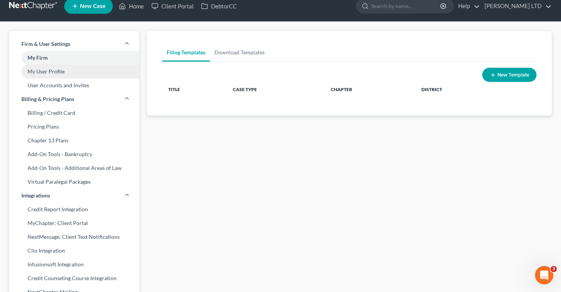
click at [29, 72] on link "My User Profile" at bounding box center [74, 72] width 130 height 14
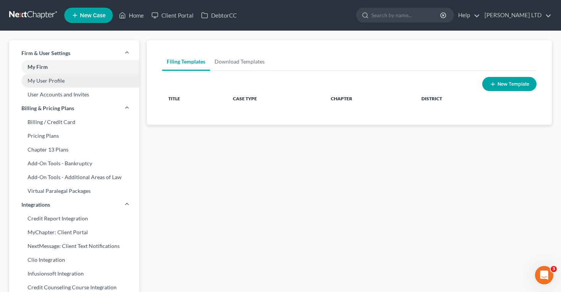
select select "36"
select select "61"
select select "attorney"
select select "0"
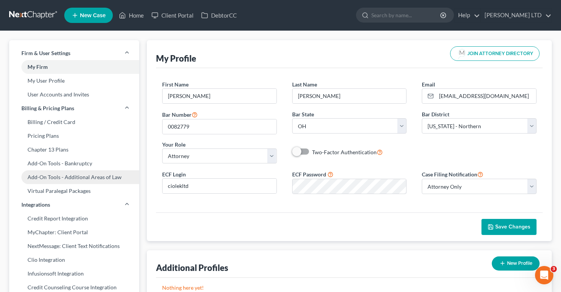
click at [29, 183] on link "Add-On Tools - Additional Areas of Law" at bounding box center [74, 177] width 130 height 14
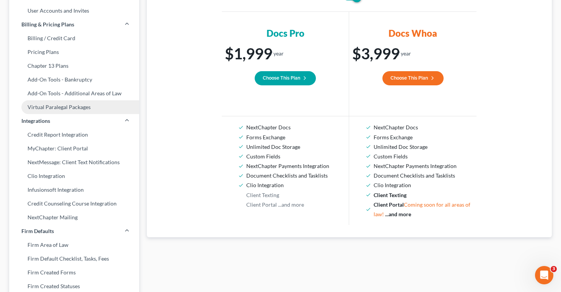
scroll to position [84, 0]
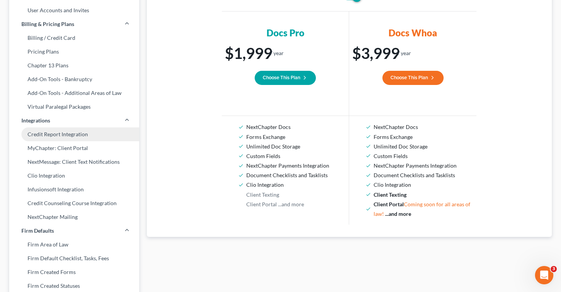
click at [30, 137] on link "Credit Report Integration" at bounding box center [74, 134] width 130 height 14
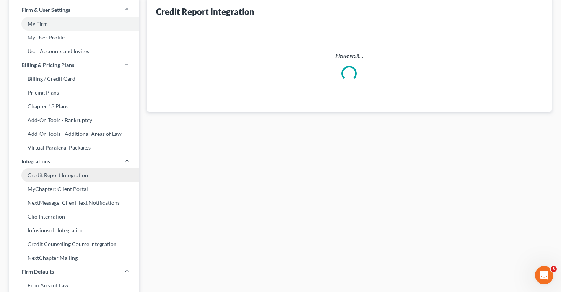
select select "36"
